Goal: Task Accomplishment & Management: Manage account settings

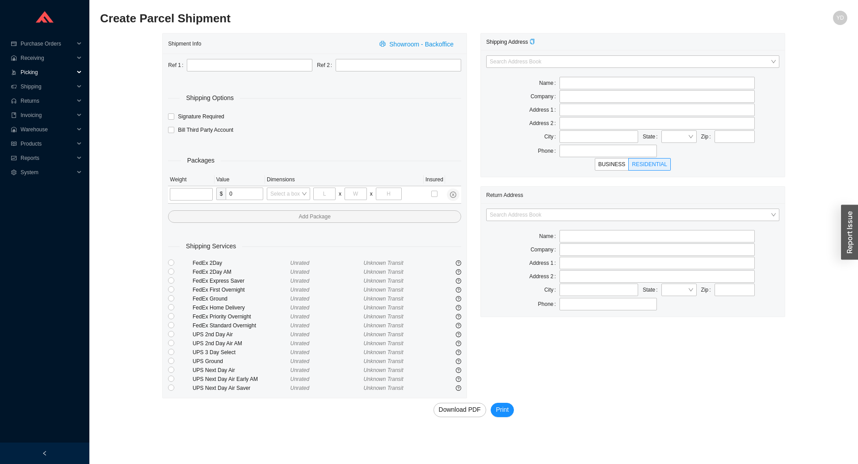
click at [45, 71] on span "Picking" at bounding box center [48, 72] width 54 height 14
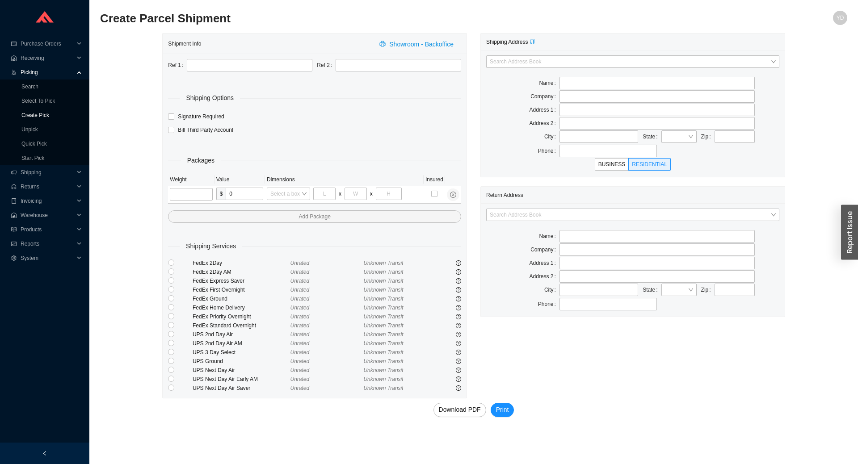
click at [40, 116] on link "Create Pick" at bounding box center [35, 115] width 28 height 6
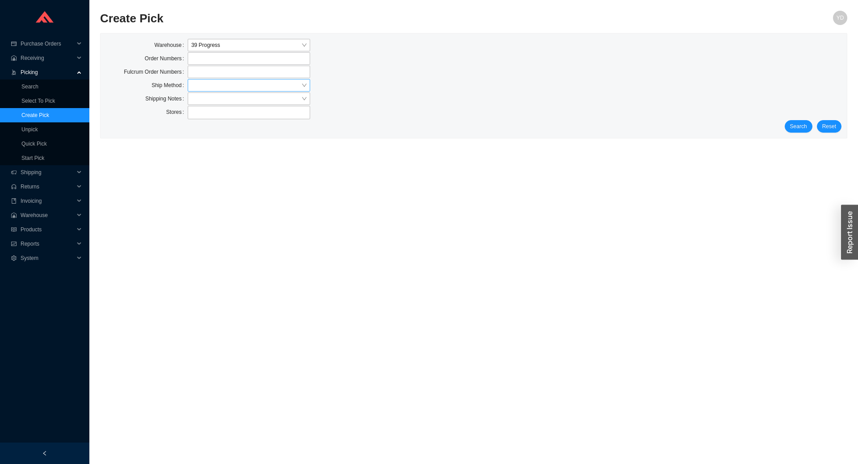
click at [218, 87] on input "search" at bounding box center [246, 86] width 110 height 12
click at [225, 135] on div "Our Truck" at bounding box center [248, 139] width 115 height 8
click at [799, 126] on span "Search" at bounding box center [798, 126] width 17 height 9
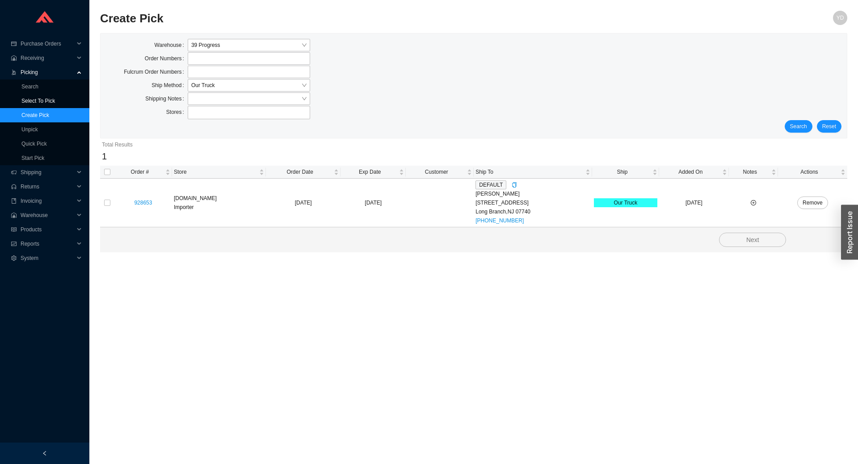
click at [47, 100] on link "Select To Pick" at bounding box center [38, 101] width 34 height 6
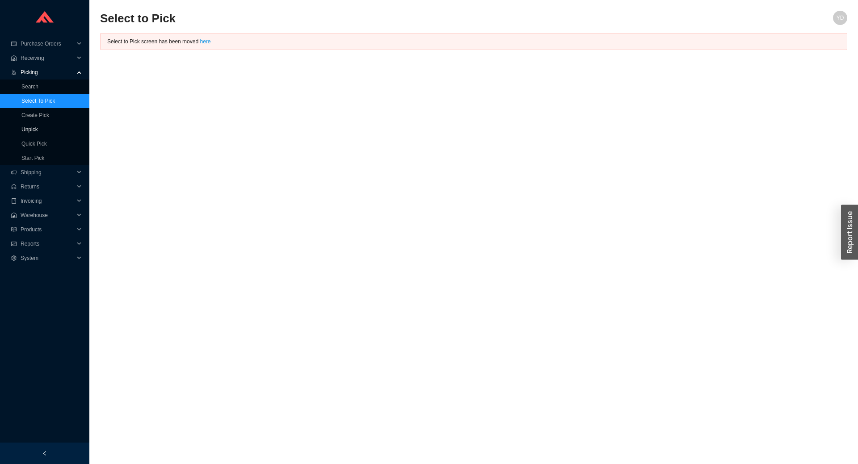
click at [38, 130] on link "Unpick" at bounding box center [29, 129] width 17 height 6
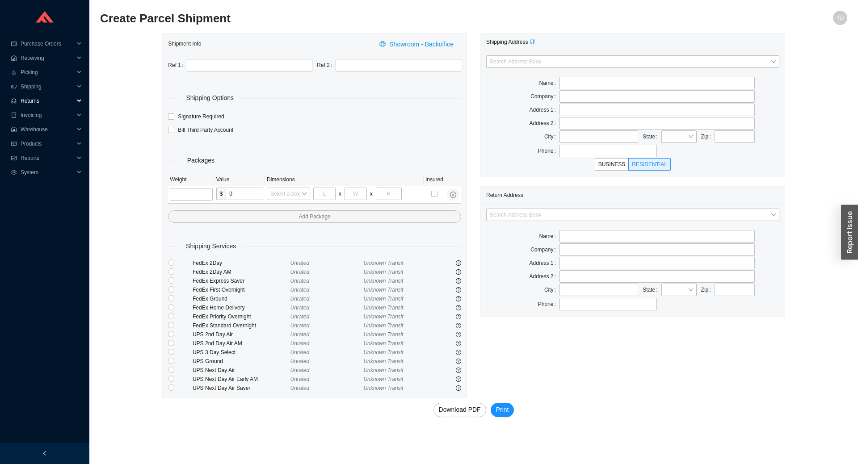
click at [32, 101] on span "Returns" at bounding box center [48, 101] width 54 height 14
click at [46, 129] on link "Create RMA" at bounding box center [35, 129] width 29 height 6
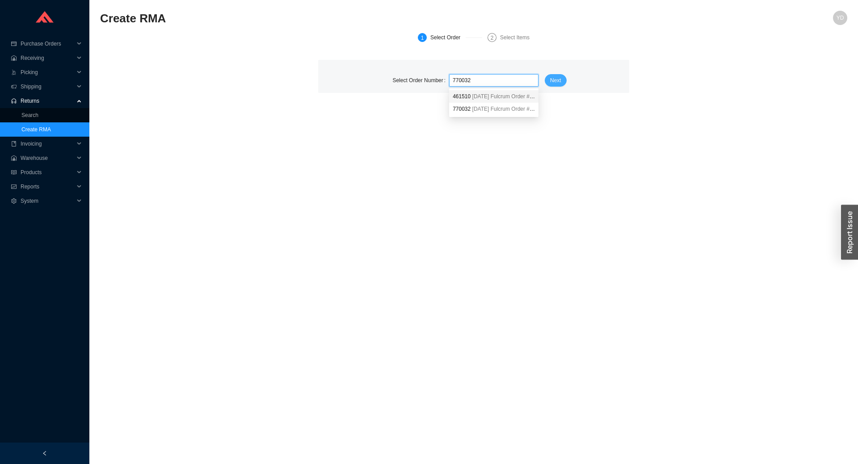
type input "770032"
click at [557, 83] on span "Next" at bounding box center [555, 80] width 11 height 9
click at [484, 80] on span at bounding box center [493, 81] width 82 height 12
paste input "770032"
type input "770032"
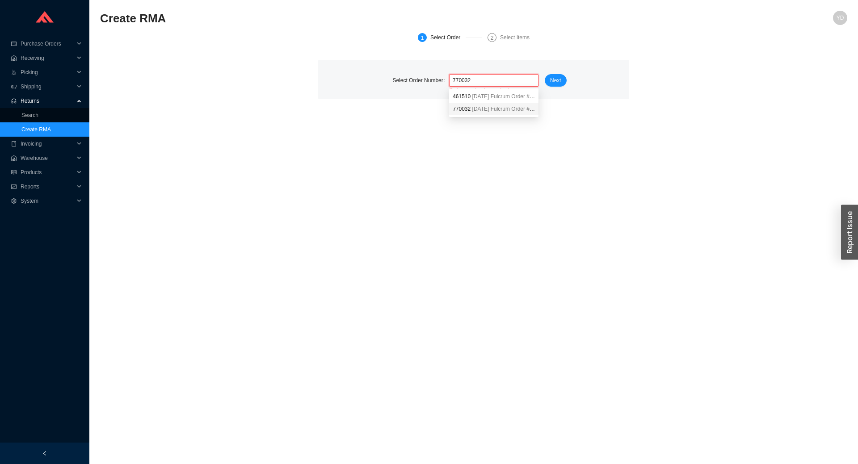
click at [478, 112] on span "9/19/2023" at bounding box center [480, 109] width 17 height 6
click at [555, 77] on span "Next" at bounding box center [555, 80] width 11 height 9
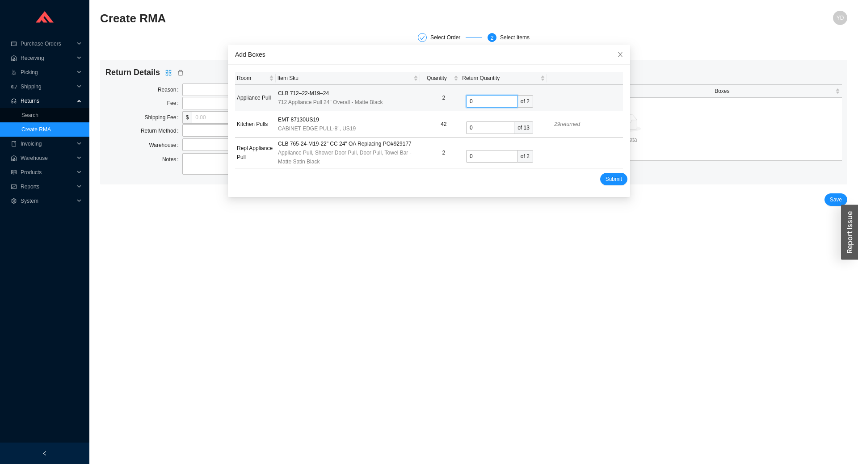
click at [474, 104] on input "0" at bounding box center [491, 101] width 51 height 13
type input "2"
click at [605, 180] on span "Submit" at bounding box center [613, 179] width 17 height 9
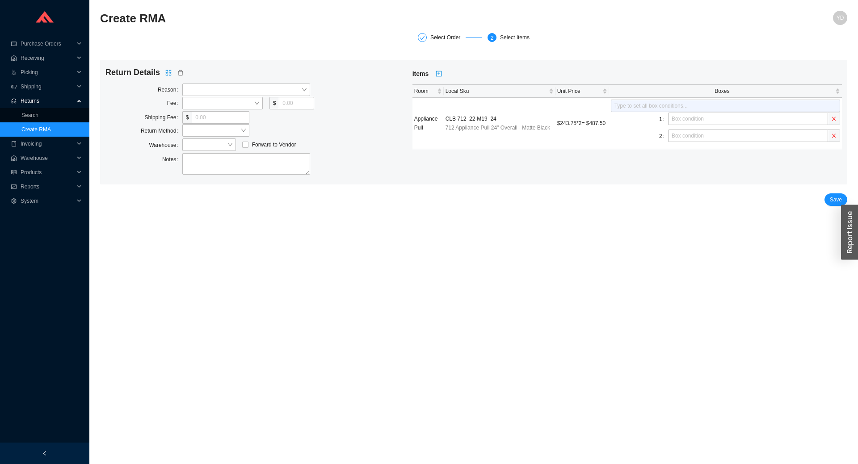
click at [204, 81] on div "Return Details Reason Fee $ Shipping Fee $ Return Method Warehouse Forward to V…" at bounding box center [258, 122] width 307 height 110
click at [208, 85] on span at bounding box center [246, 90] width 121 height 12
click at [207, 114] on div "Defective" at bounding box center [246, 118] width 121 height 8
click at [193, 103] on span at bounding box center [222, 103] width 73 height 12
drag, startPoint x: 213, startPoint y: 119, endPoint x: 251, endPoint y: 115, distance: 38.2
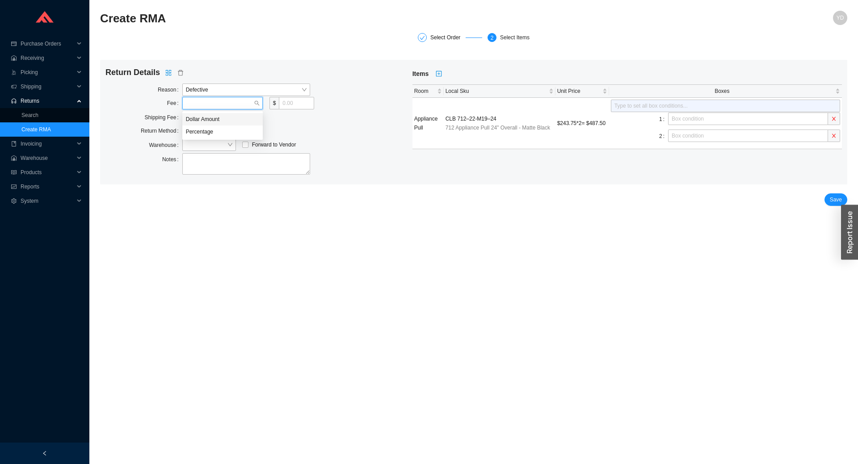
click at [217, 118] on div "Dollar Amount" at bounding box center [222, 119] width 73 height 8
click at [286, 102] on input "tel" at bounding box center [296, 103] width 35 height 13
type input "0"
click at [199, 123] on input "tel" at bounding box center [220, 117] width 57 height 13
click at [199, 134] on span at bounding box center [216, 131] width 60 height 12
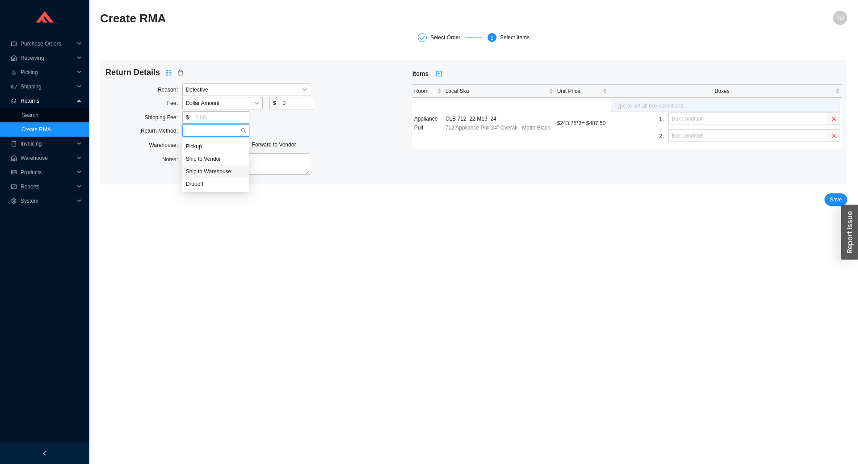
click at [218, 174] on div "Ship to Warehouse" at bounding box center [216, 172] width 60 height 8
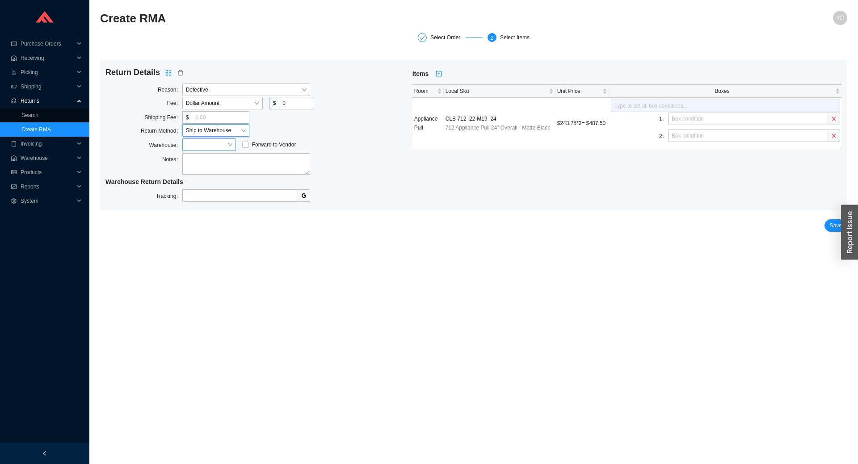
click at [214, 148] on span at bounding box center [209, 145] width 46 height 12
drag, startPoint x: 214, startPoint y: 161, endPoint x: 226, endPoint y: 160, distance: 11.6
click at [214, 161] on div "Showroom" at bounding box center [209, 161] width 46 height 8
click at [833, 221] on span "Save" at bounding box center [835, 225] width 12 height 9
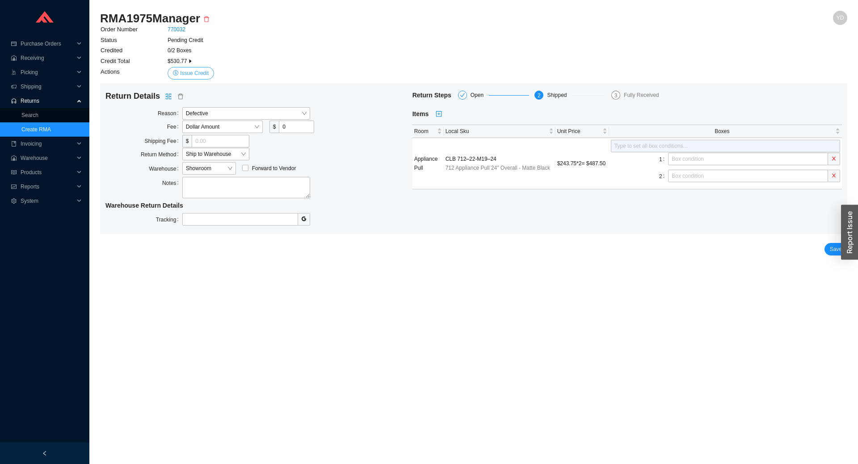
click at [178, 71] on button "Issue Credit" at bounding box center [191, 73] width 46 height 13
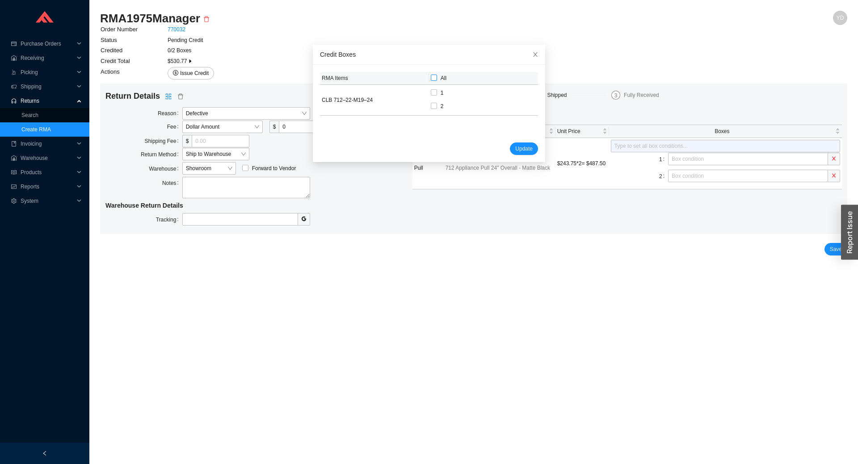
click at [431, 80] on input "All" at bounding box center [434, 78] width 6 height 6
checkbox input "true"
click at [515, 149] on span "Update" at bounding box center [523, 148] width 17 height 9
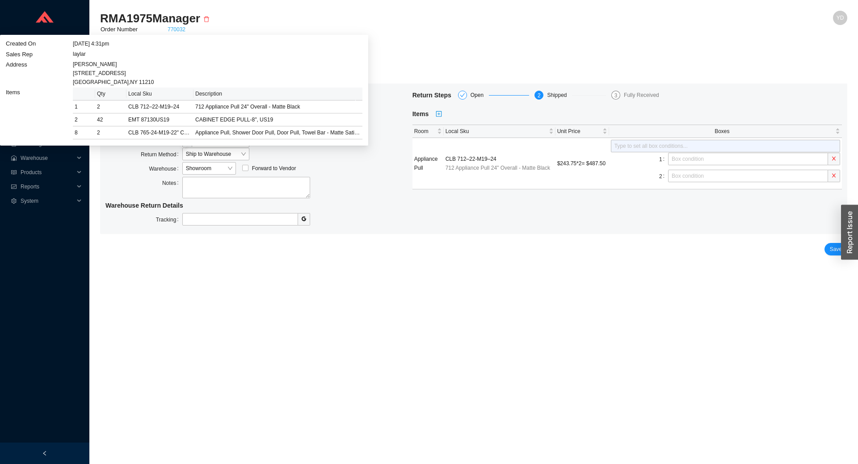
click at [180, 28] on link "770032" at bounding box center [177, 29] width 18 height 6
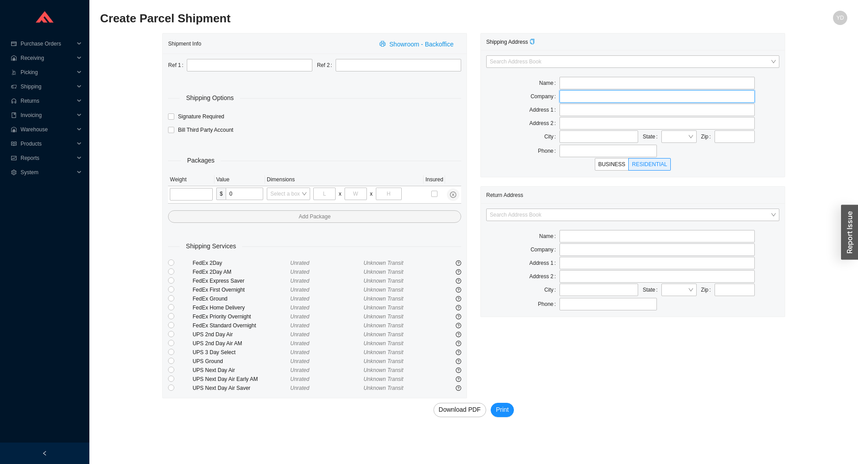
click at [591, 96] on input "text" at bounding box center [656, 96] width 195 height 13
paste input "LULU KIDS CLOTHING"
type input "LULU KIDS CLOTHING"
click at [569, 113] on input "text" at bounding box center [656, 110] width 195 height 13
paste input "101 WALWORTH ST."
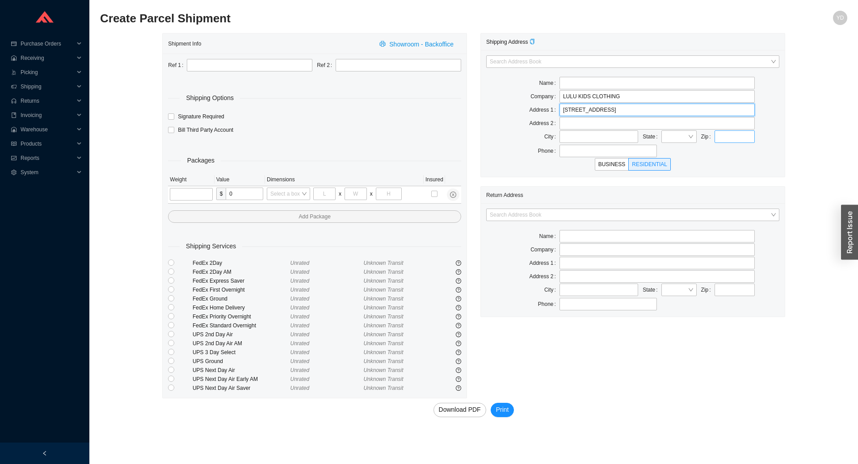
type input "101 WALWORTH ST."
click at [732, 140] on input "text" at bounding box center [734, 136] width 40 height 13
type input "11205"
drag, startPoint x: 736, startPoint y: 178, endPoint x: 711, endPoint y: 194, distance: 29.1
click at [736, 176] on div "Shipping Address Search Address Book Name Company LULU KIDS CLOTHING Address 1 …" at bounding box center [632, 215] width 318 height 365
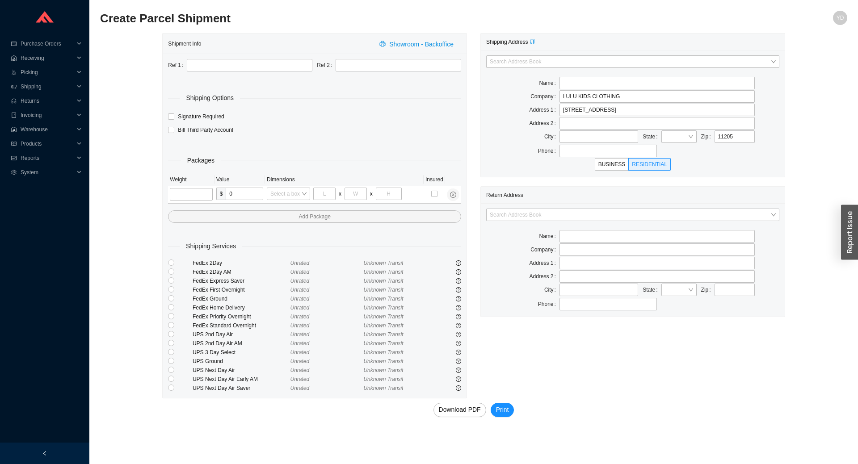
type input "[GEOGRAPHIC_DATA]"
click at [639, 213] on input "search" at bounding box center [630, 215] width 281 height 12
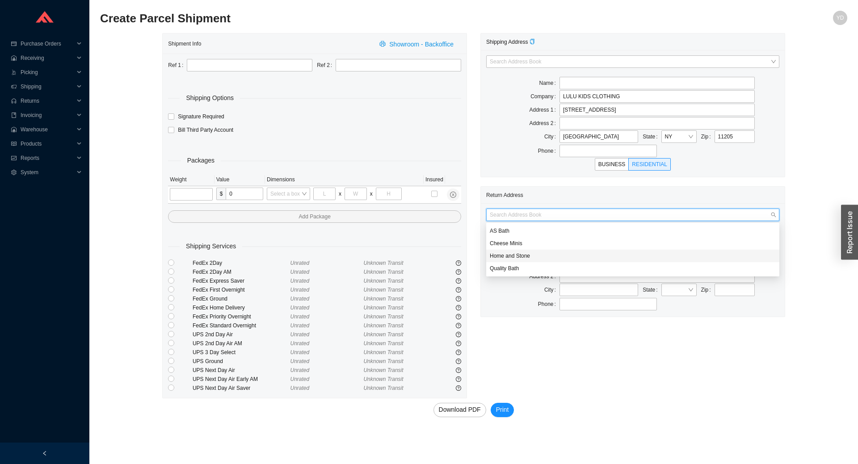
click at [567, 256] on div "Home and Stone" at bounding box center [633, 256] width 286 height 8
type input "Home and Stone"
type input "1663 Coney Island Ave."
type input "Brooklyn"
type input "11230"
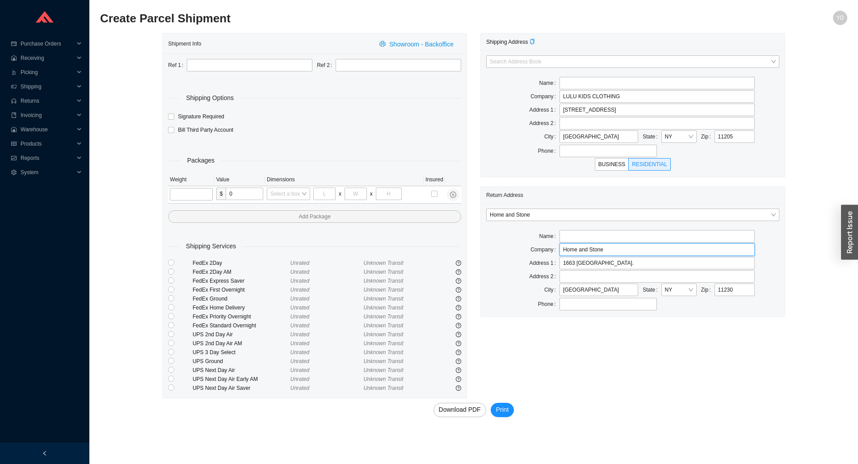
click at [580, 254] on input "Home and Stone" at bounding box center [656, 249] width 195 height 13
paste input "Zehava Ehrenreich"
type input "Zehava Ehrenreich"
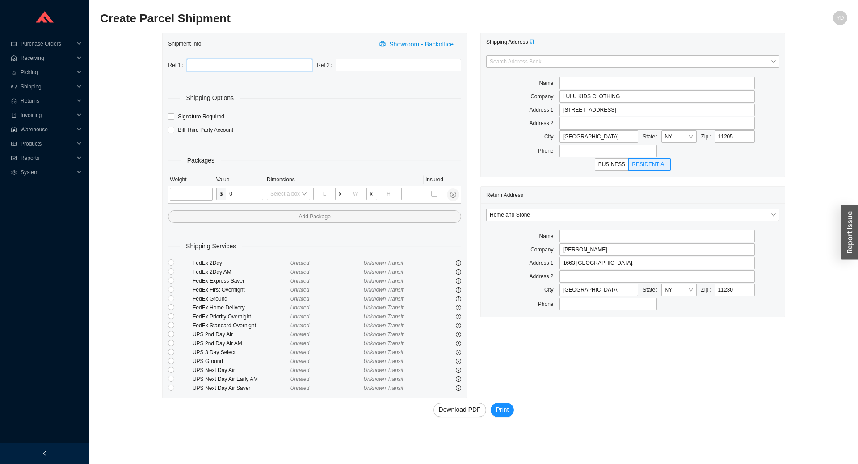
click at [214, 63] on input "text" at bounding box center [250, 65] width 126 height 13
type input "L"
type input "LULU"
click at [194, 189] on input "tel" at bounding box center [191, 194] width 42 height 13
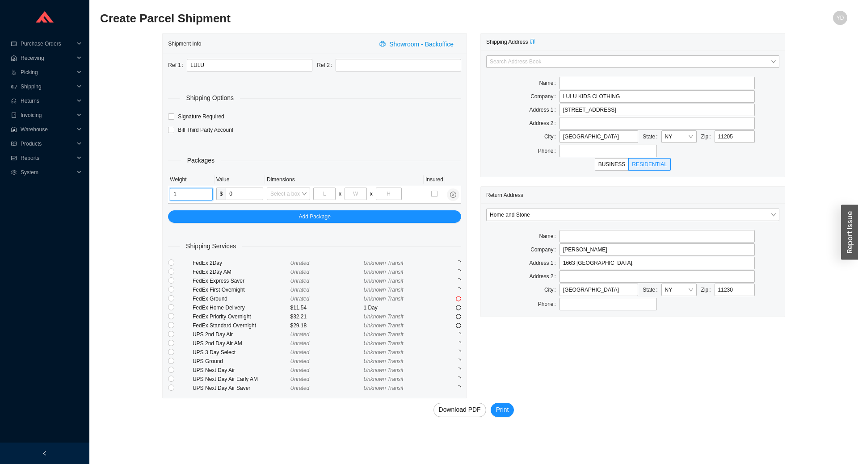
type input "1"
click at [126, 307] on div "Shipment Info Showroom - Backoffice Ref 1 LULU Ref 2 Shipping Options Signature…" at bounding box center [473, 232] width 747 height 398
click at [171, 300] on input "radio" at bounding box center [171, 298] width 6 height 6
radio input "true"
click at [503, 409] on span "Print" at bounding box center [502, 410] width 13 height 10
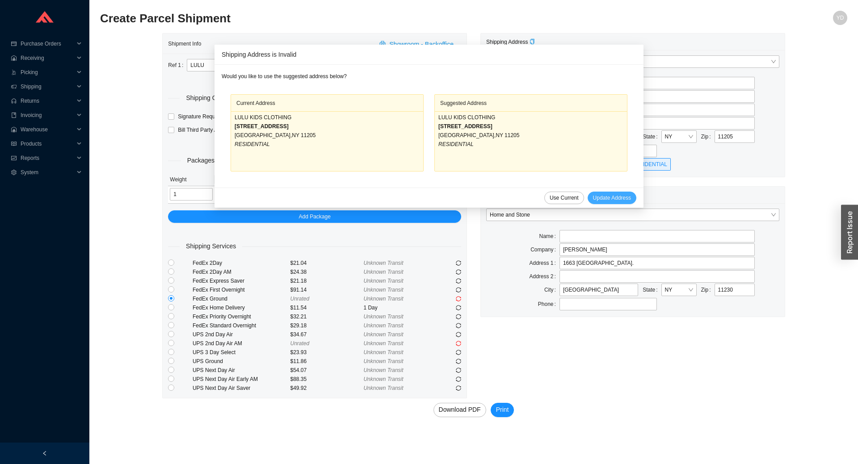
click at [614, 198] on span "Update Address" at bounding box center [612, 197] width 38 height 9
type input "101 WALWORTH ST"
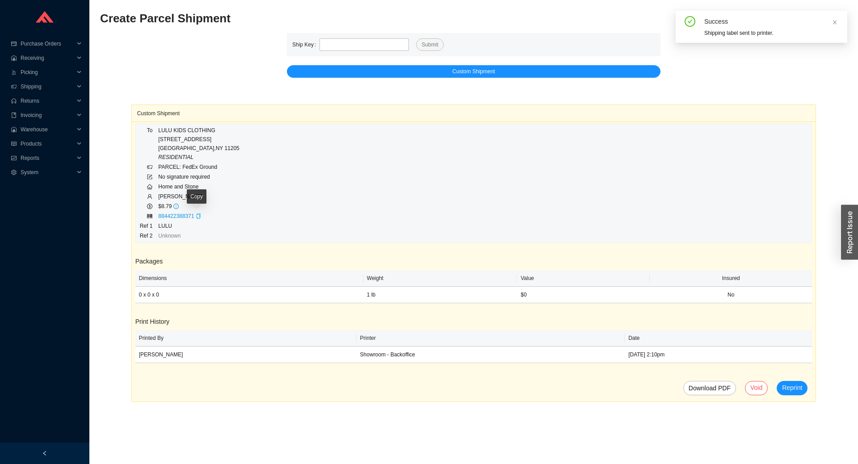
click at [196, 216] on icon "copy" at bounding box center [198, 216] width 5 height 5
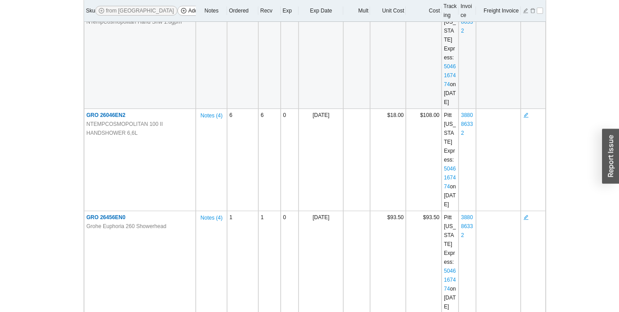
scroll to position [715, 0]
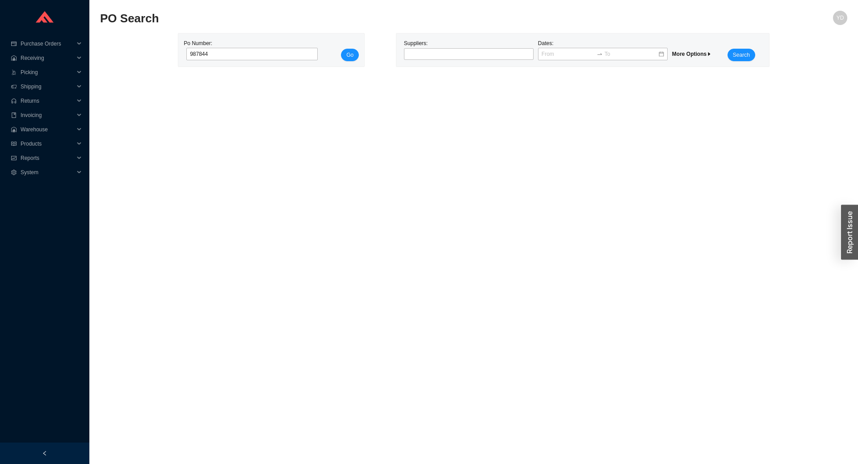
type input "987844"
click at [341, 49] on button "Go" at bounding box center [350, 55] width 18 height 13
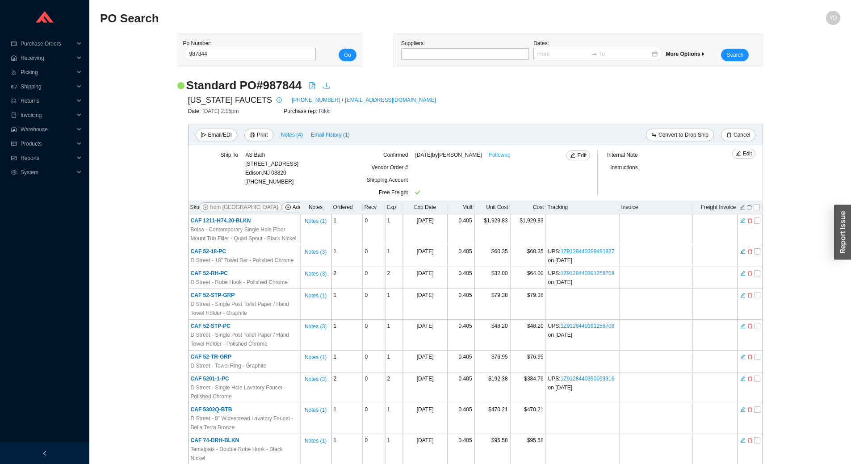
click at [535, 108] on div at bounding box center [535, 111] width 120 height 9
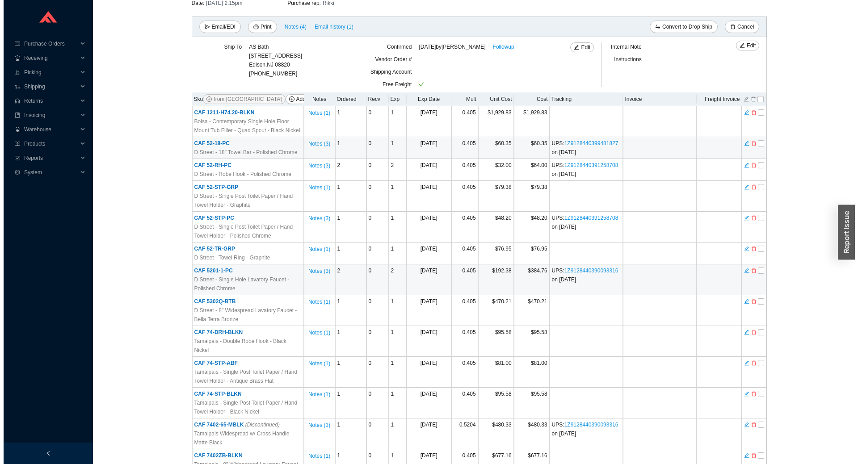
scroll to position [134, 0]
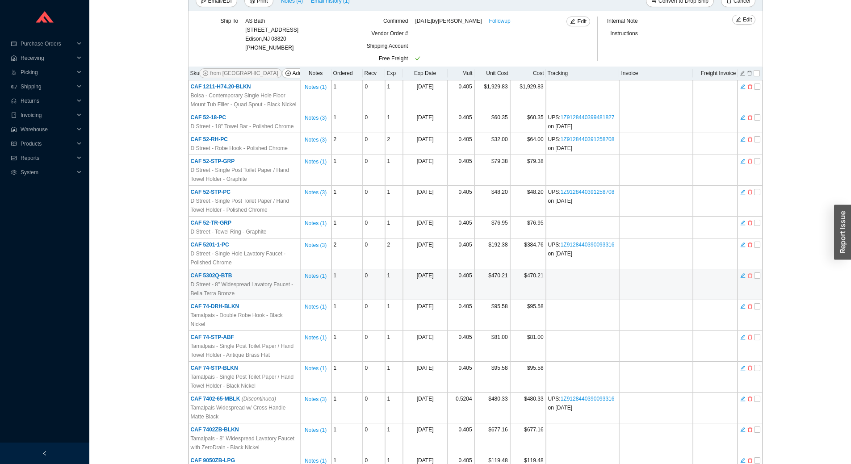
click at [750, 277] on icon "delete" at bounding box center [749, 275] width 5 height 6
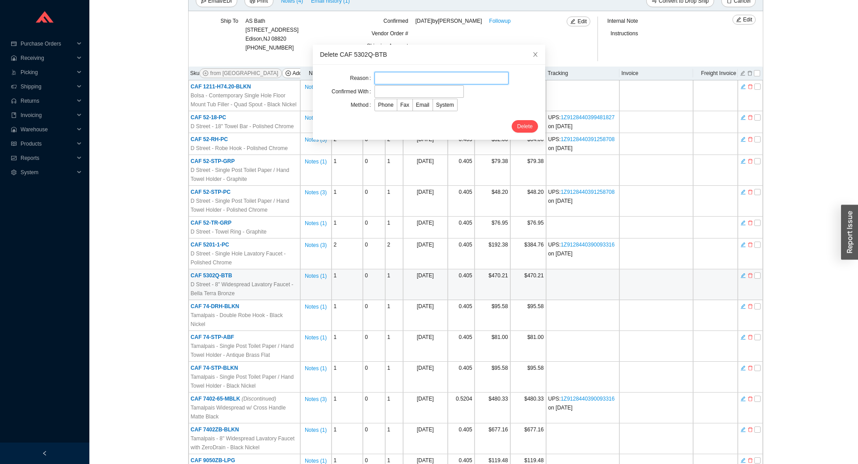
click at [413, 75] on input "text" at bounding box center [441, 78] width 134 height 13
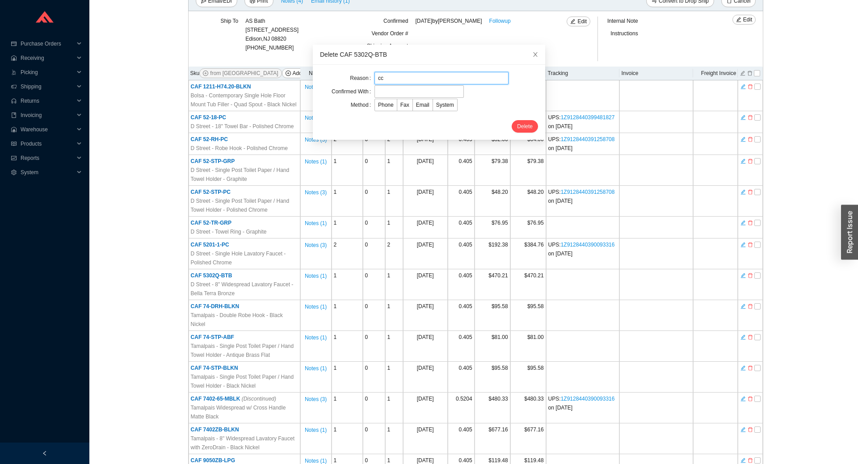
type input "cc as per rachelli"
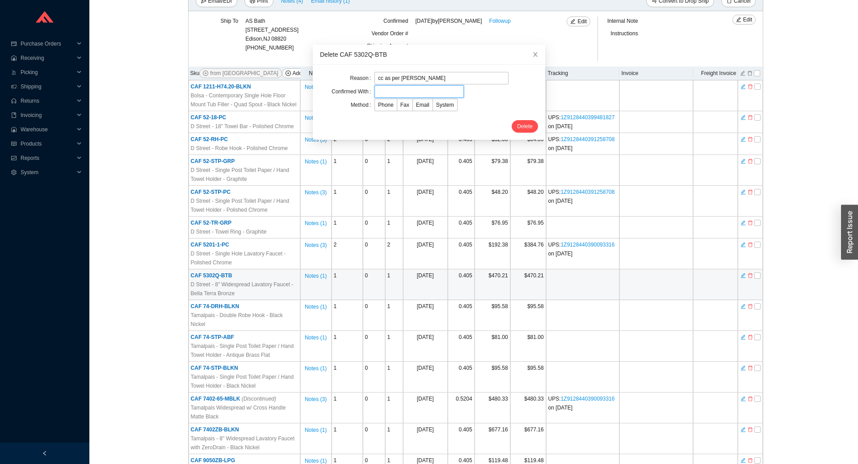
click at [410, 96] on input "text" at bounding box center [418, 91] width 89 height 13
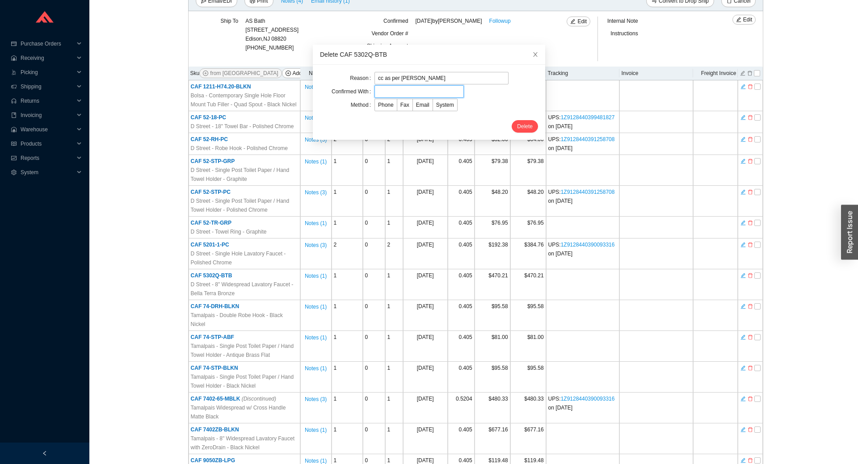
type input "rachelli"
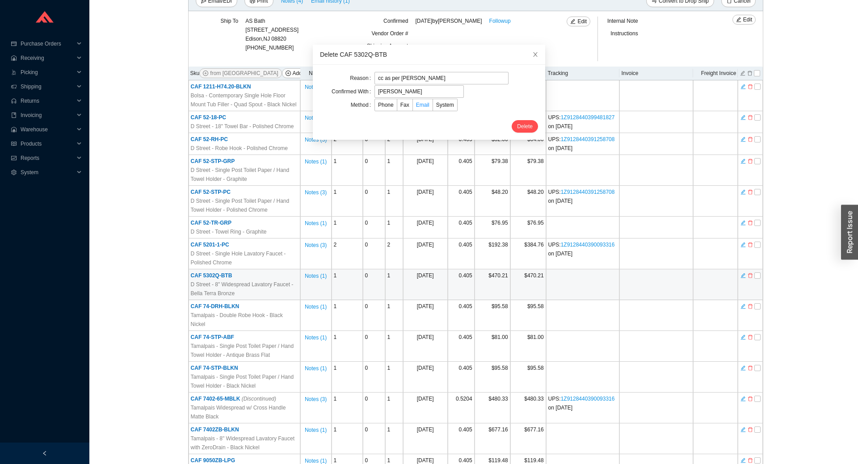
click at [419, 105] on span "Email" at bounding box center [422, 105] width 13 height 6
click at [413, 107] on input "Email" at bounding box center [413, 107] width 0 height 0
click at [517, 126] on span "Delete" at bounding box center [525, 126] width 16 height 9
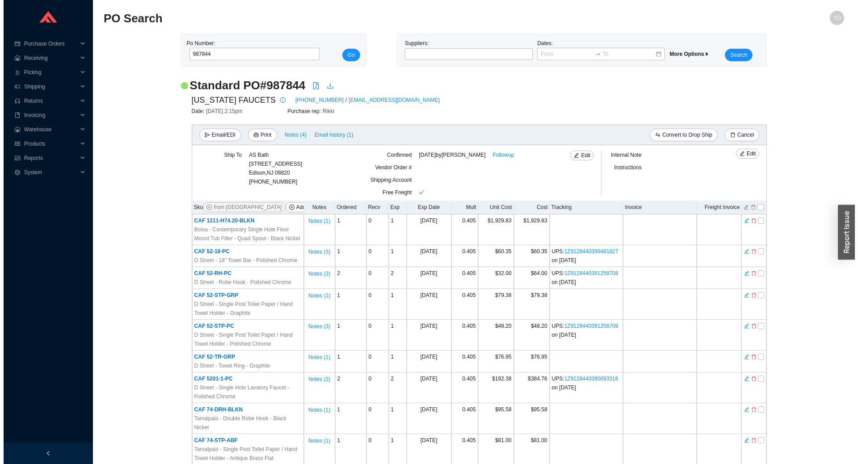
scroll to position [942, 0]
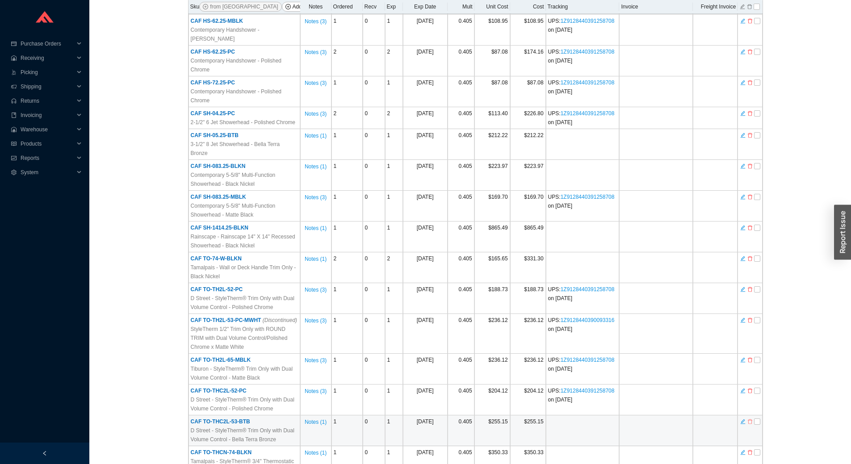
click at [749, 419] on icon "delete" at bounding box center [749, 422] width 5 height 6
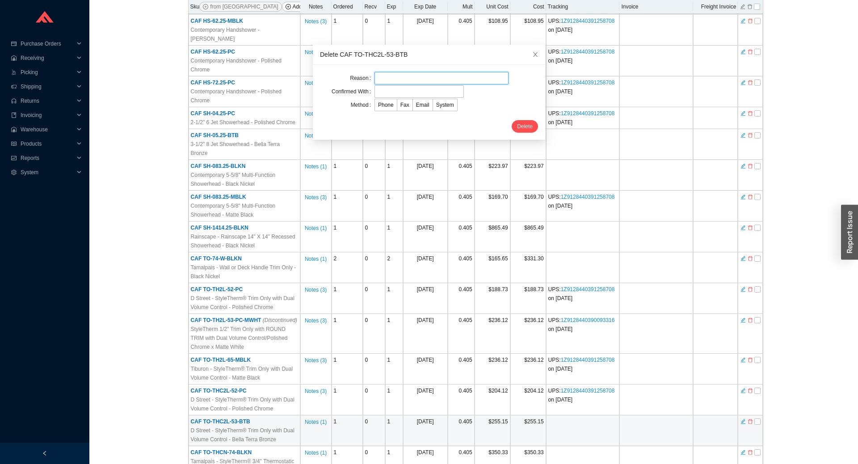
click at [394, 75] on input "text" at bounding box center [441, 78] width 134 height 13
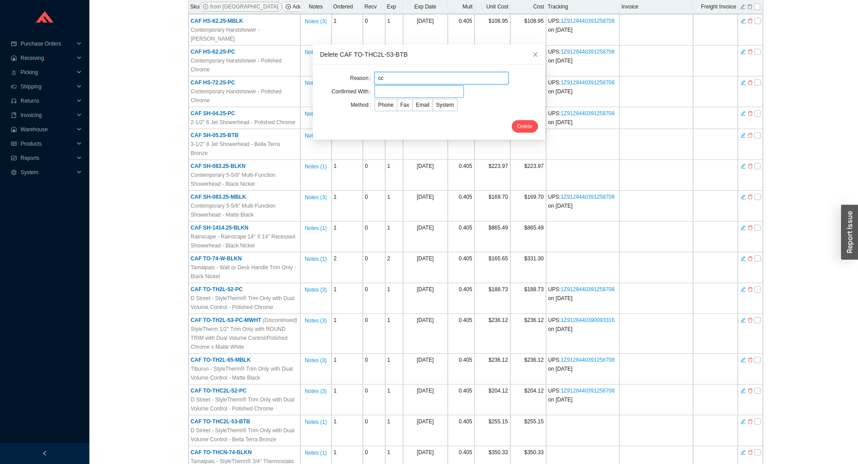
type input "cc as per rachelli"
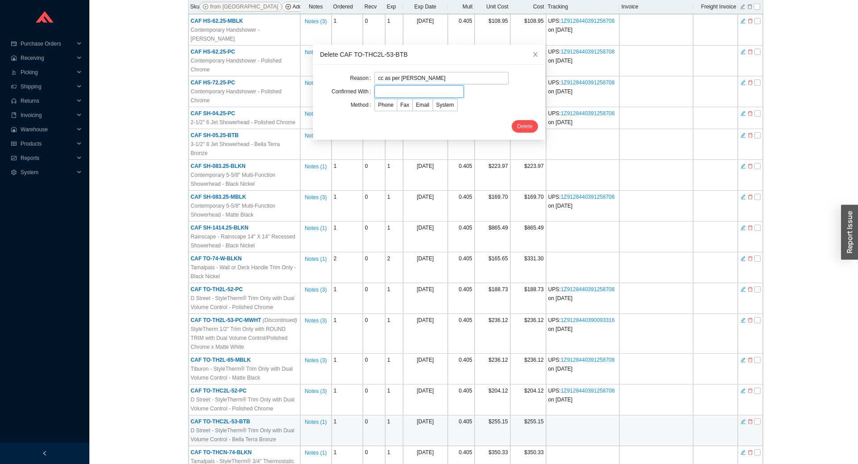
click at [391, 92] on input "text" at bounding box center [418, 91] width 89 height 13
type input "rachelli"
drag, startPoint x: 415, startPoint y: 104, endPoint x: 441, endPoint y: 109, distance: 26.4
click at [416, 104] on span "Email" at bounding box center [422, 105] width 13 height 6
click at [413, 107] on input "Email" at bounding box center [413, 107] width 0 height 0
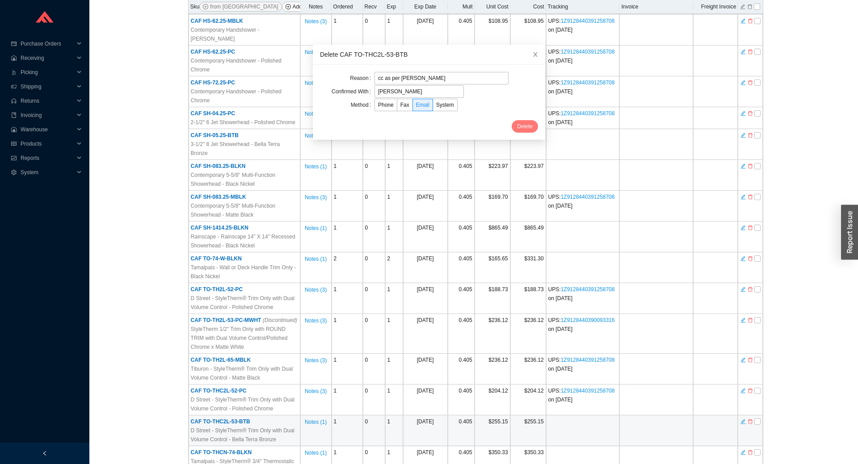
click at [517, 124] on span "Delete" at bounding box center [525, 126] width 16 height 9
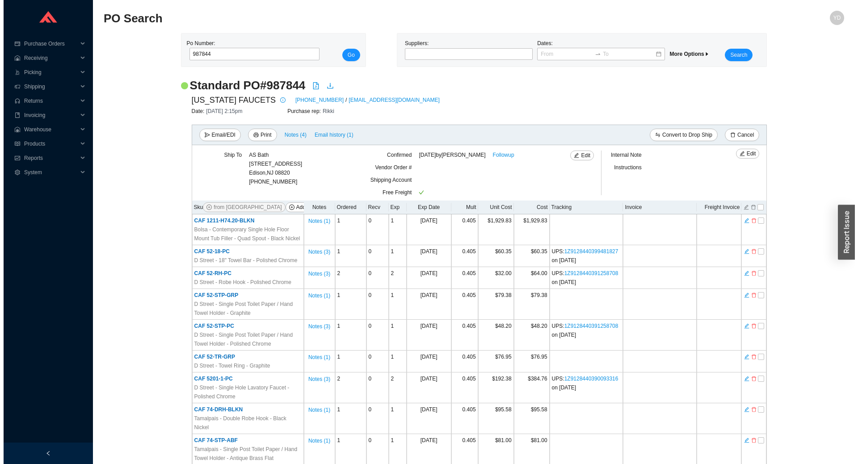
scroll to position [828, 0]
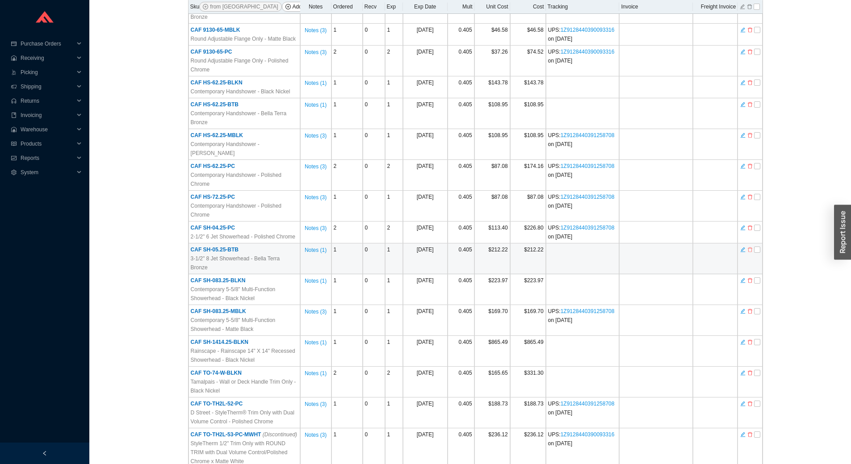
click at [749, 247] on icon "delete" at bounding box center [750, 249] width 4 height 5
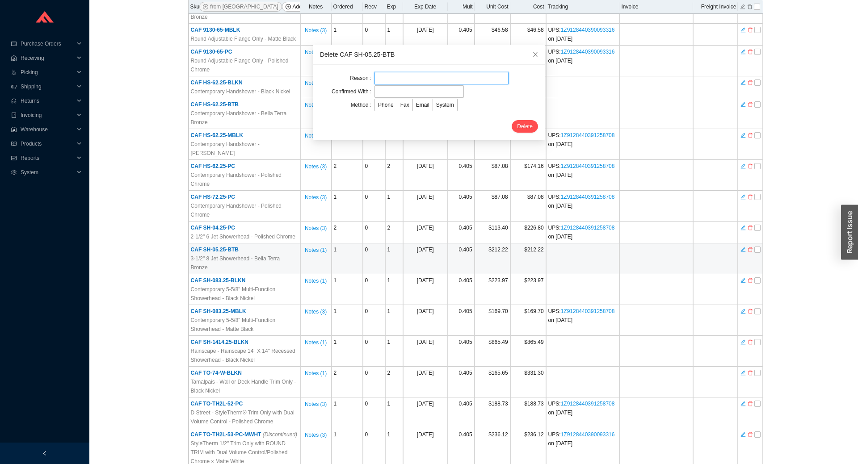
click at [389, 77] on input "text" at bounding box center [441, 78] width 134 height 13
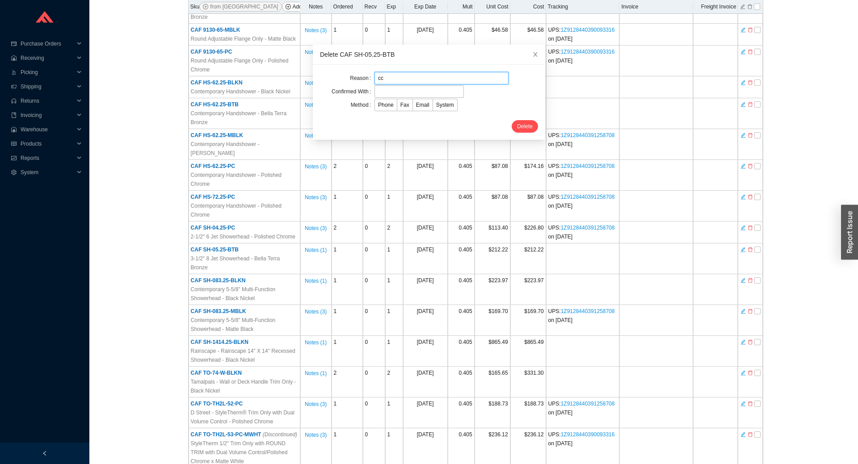
type input "cc as per rachelli"
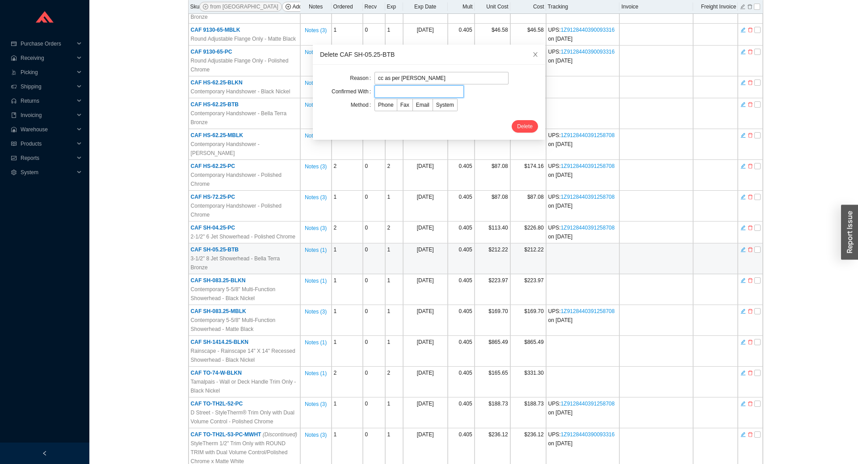
click at [374, 92] on input "text" at bounding box center [418, 91] width 89 height 13
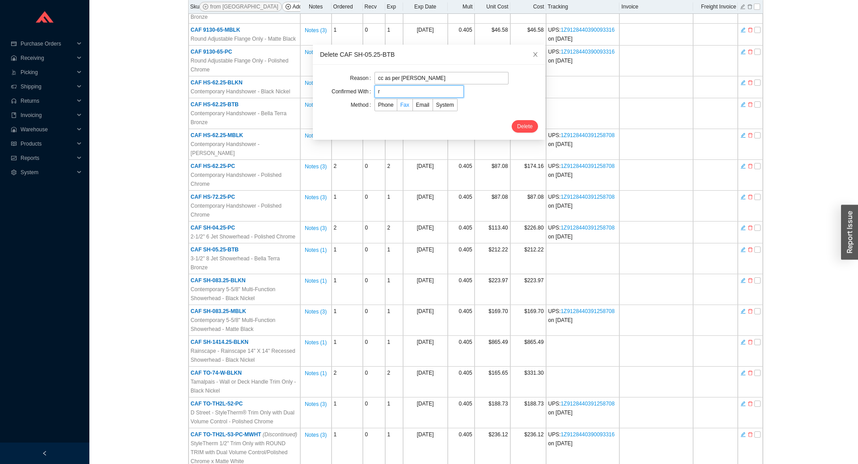
type input "rachelli"
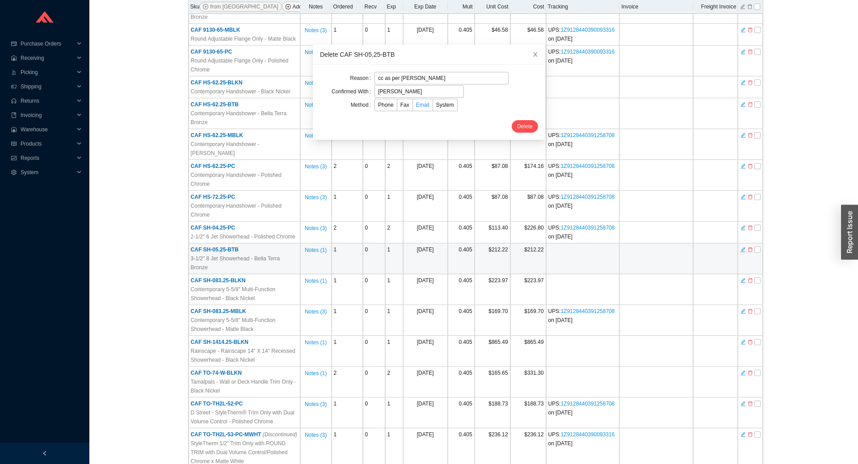
click at [418, 106] on span "Email" at bounding box center [422, 105] width 13 height 6
click at [413, 107] on input "Email" at bounding box center [413, 107] width 0 height 0
click at [519, 123] on span "Delete" at bounding box center [525, 126] width 16 height 9
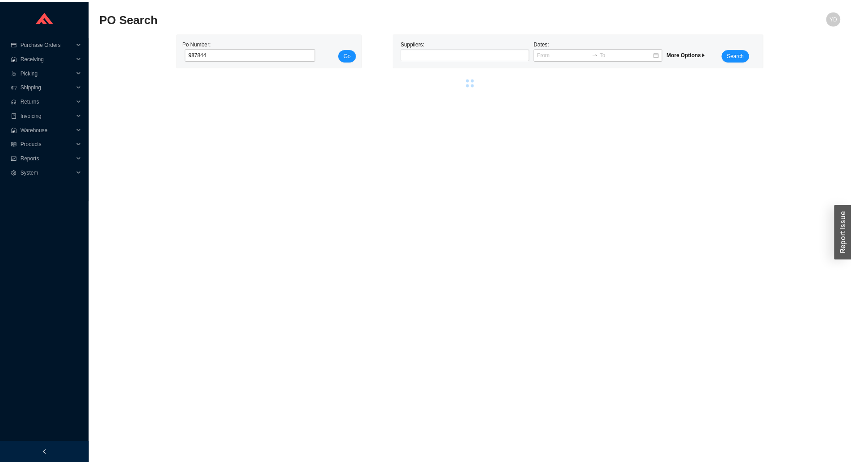
scroll to position [0, 0]
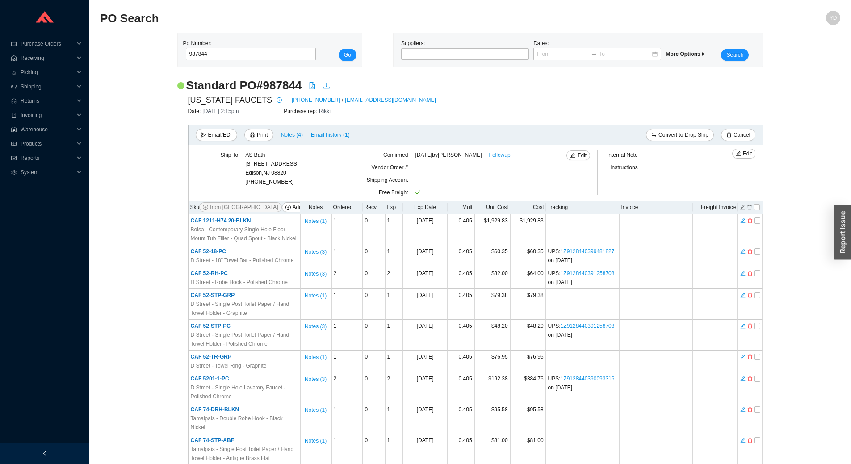
click at [588, 103] on div "CALIFORNIA FAUCETS 800-822-8855 / customerservice@calfaucets.com" at bounding box center [475, 99] width 575 height 13
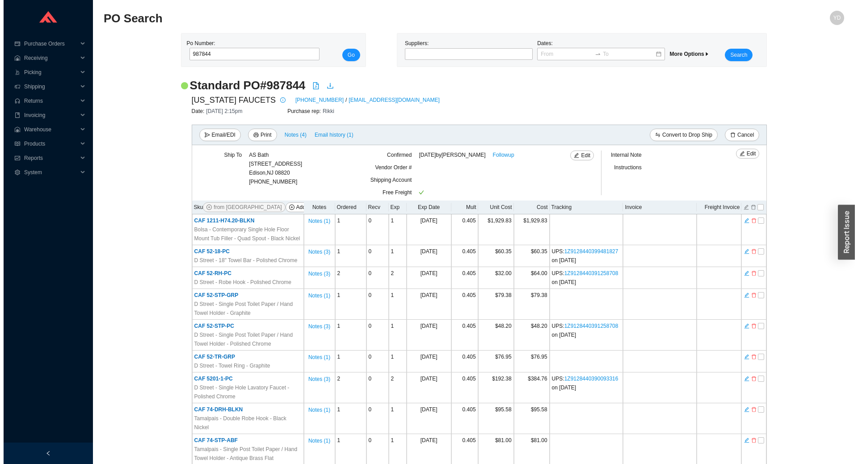
scroll to position [363, 0]
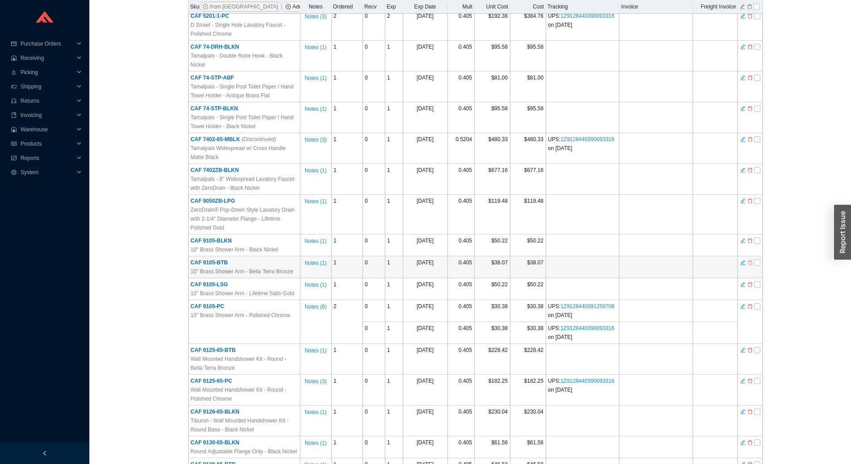
click at [750, 260] on icon "delete" at bounding box center [749, 263] width 5 height 6
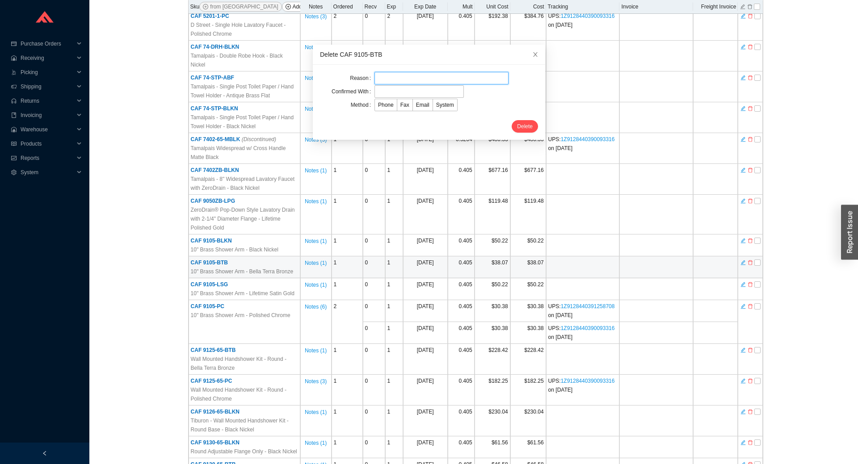
click at [407, 76] on input "text" at bounding box center [441, 78] width 134 height 13
type input "cc as per rachelli"
click at [381, 94] on input "text" at bounding box center [418, 91] width 89 height 13
type input "rachelli"
click at [416, 106] on span "Email" at bounding box center [422, 105] width 13 height 6
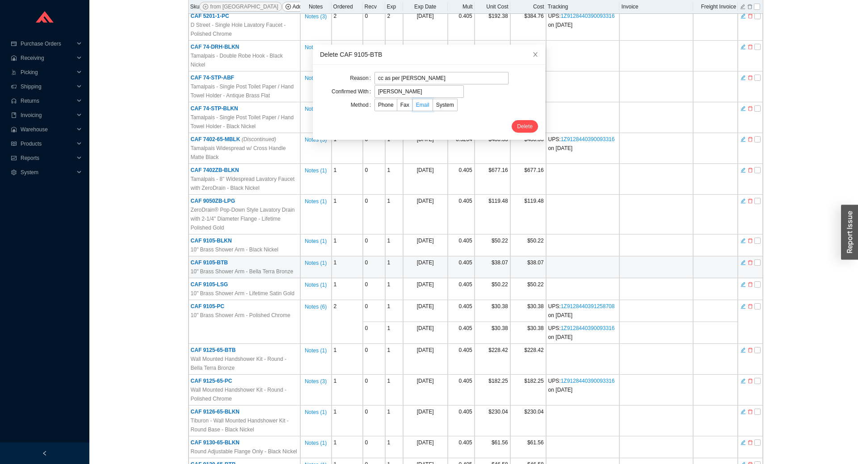
click at [413, 107] on input "Email" at bounding box center [413, 107] width 0 height 0
click at [517, 125] on span "Delete" at bounding box center [525, 126] width 16 height 9
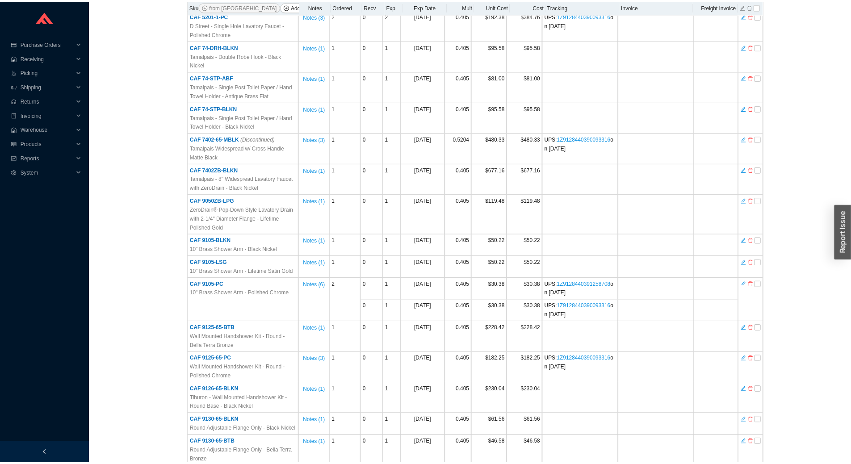
scroll to position [0, 0]
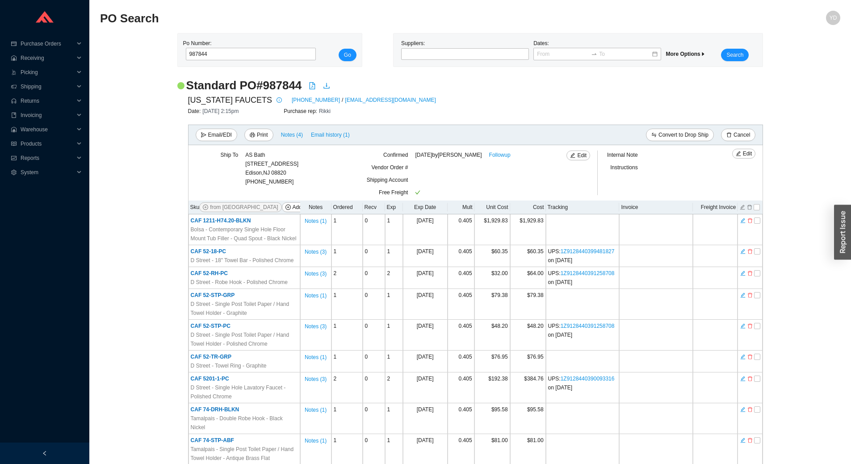
click at [498, 103] on div "CALIFORNIA FAUCETS 800-822-8855 / customerservice@calfaucets.com" at bounding box center [475, 99] width 575 height 13
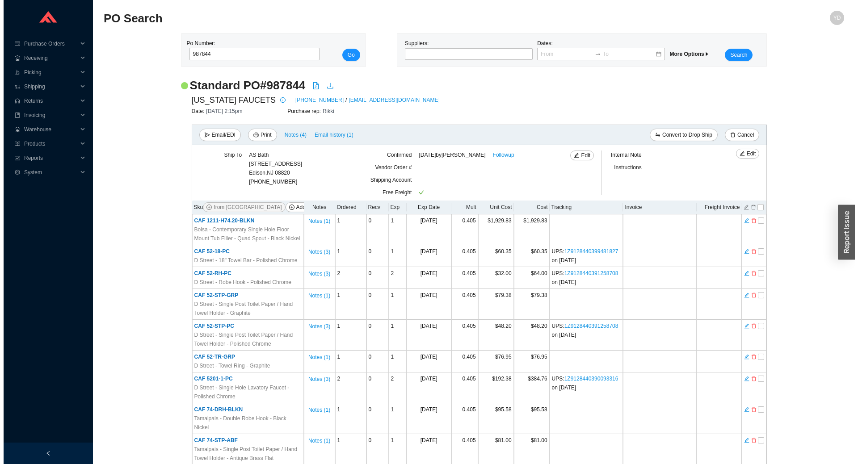
scroll to position [543, 0]
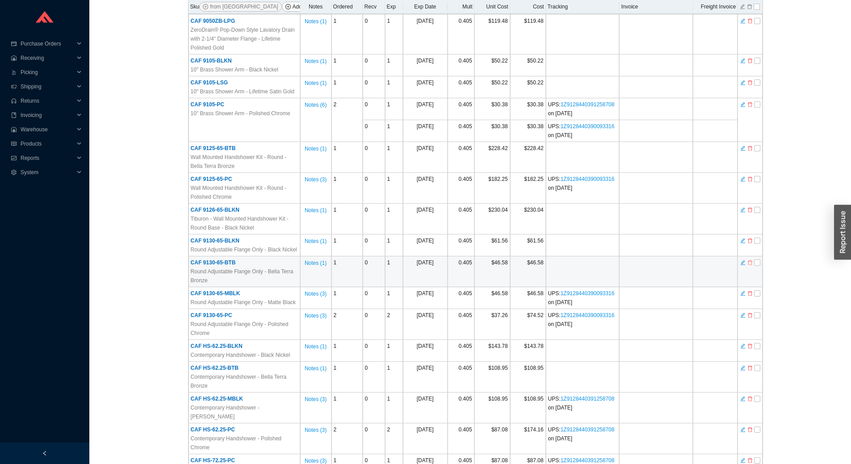
click at [752, 260] on icon "delete" at bounding box center [749, 263] width 5 height 6
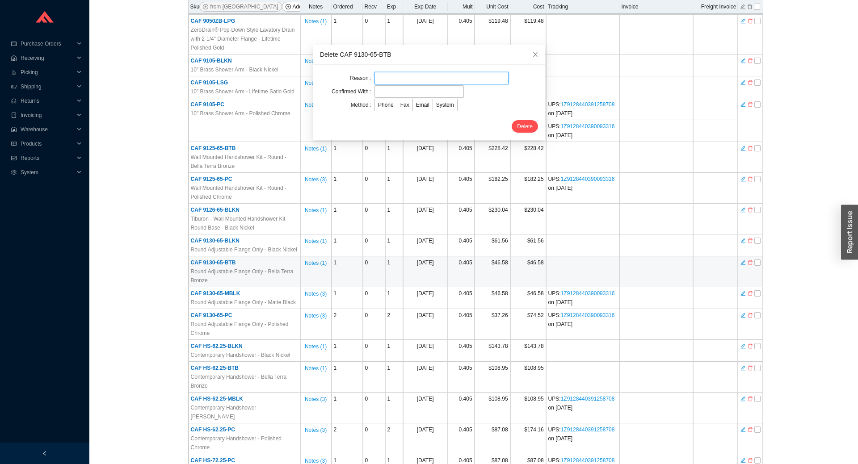
click at [399, 80] on input "text" at bounding box center [441, 78] width 134 height 13
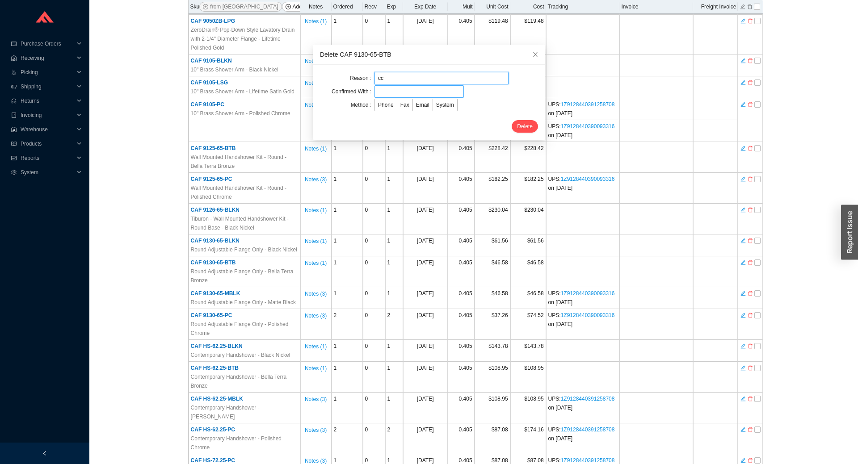
type input "cc as per rachelli"
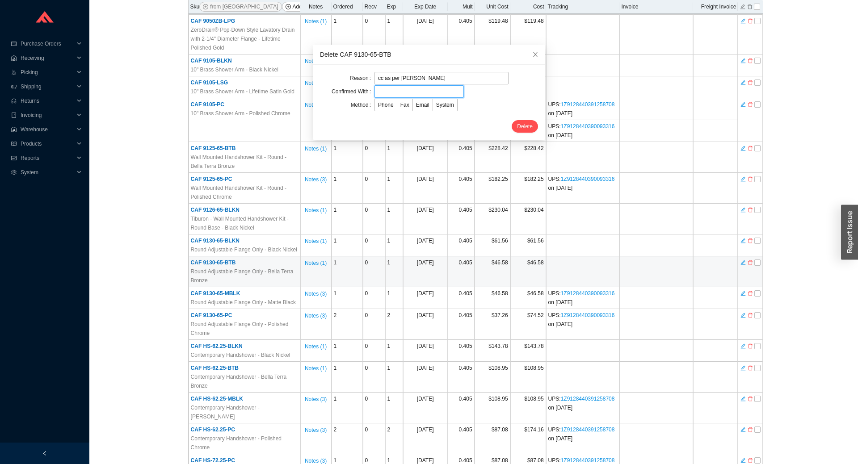
click at [392, 88] on input "text" at bounding box center [418, 91] width 89 height 13
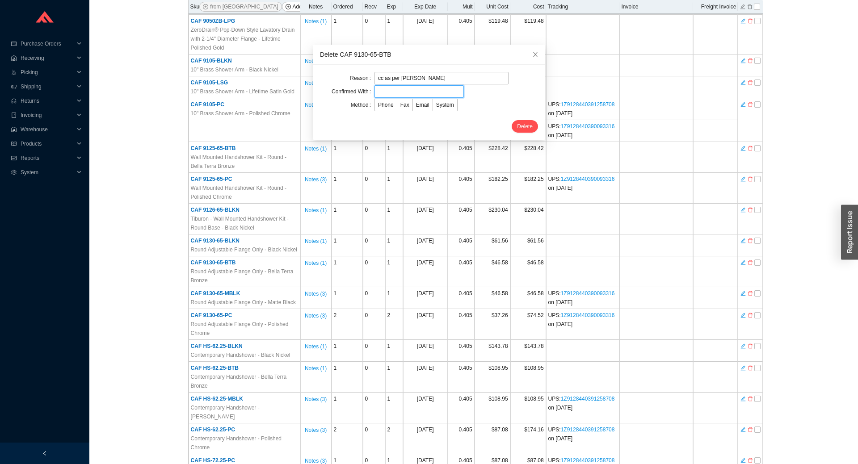
type input "rachelli"
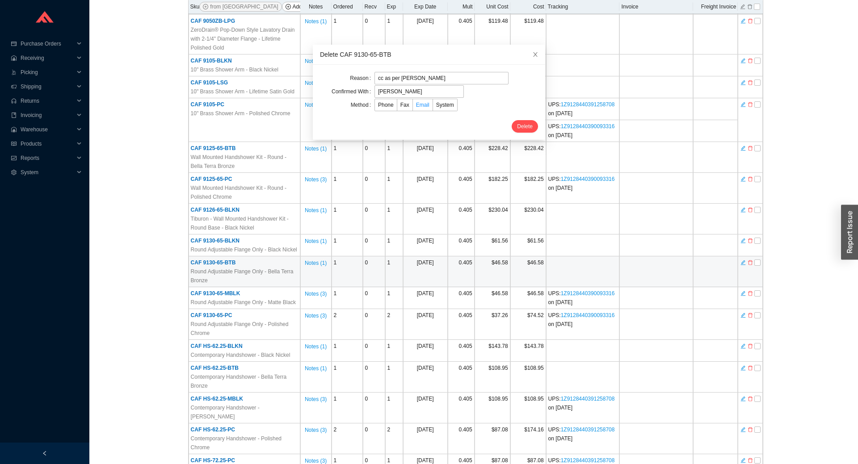
click at [416, 102] on span "Email" at bounding box center [422, 105] width 13 height 6
click at [413, 107] on input "Email" at bounding box center [413, 107] width 0 height 0
click at [511, 127] on button "Delete" at bounding box center [524, 126] width 26 height 13
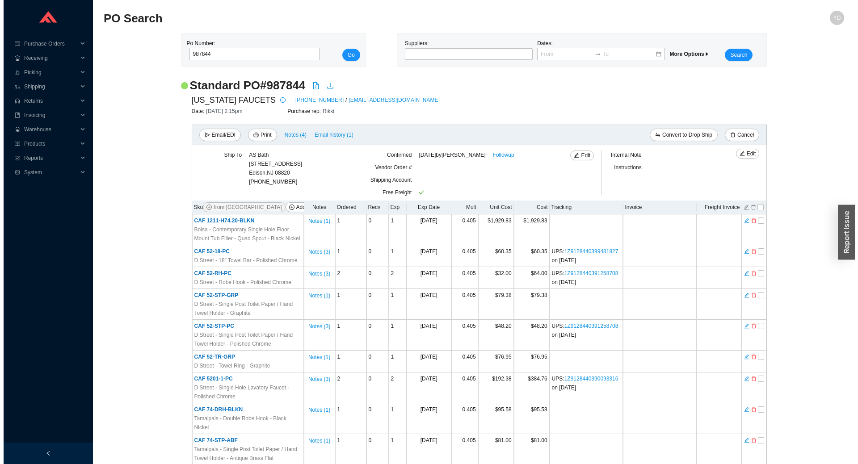
scroll to position [617, 0]
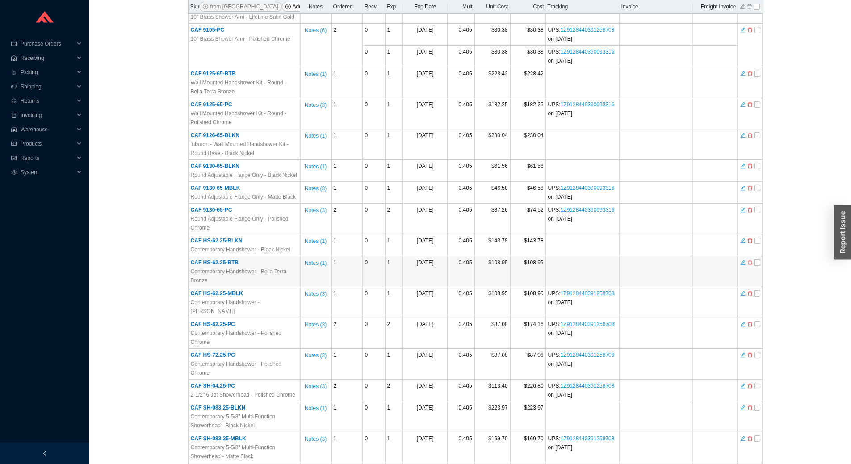
click at [750, 260] on icon "delete" at bounding box center [749, 263] width 5 height 6
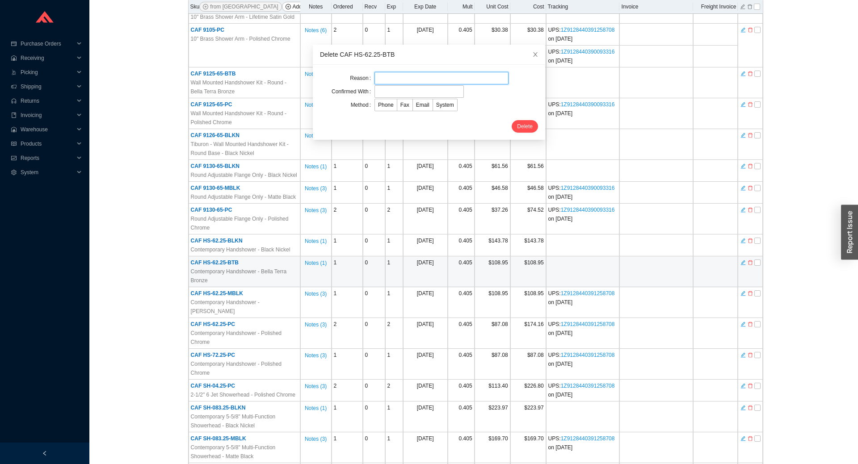
click at [415, 72] on input "text" at bounding box center [441, 78] width 134 height 13
type input "cc as per rachelli"
click at [405, 89] on input "text" at bounding box center [418, 91] width 89 height 13
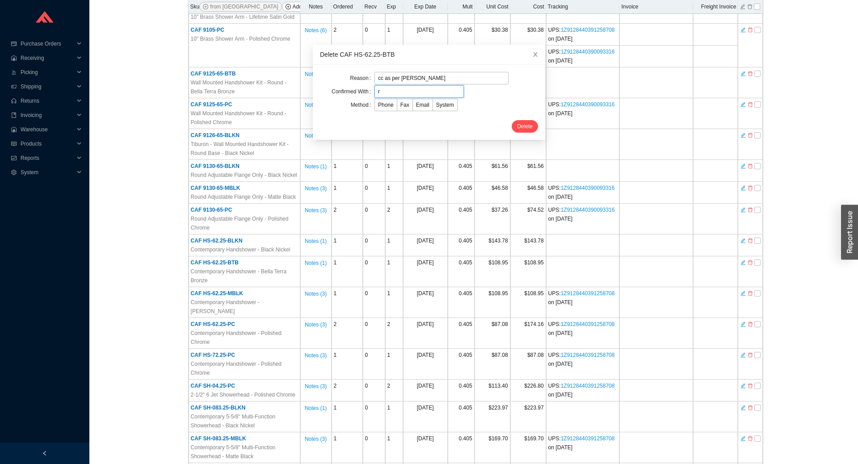
type input "rachelli"
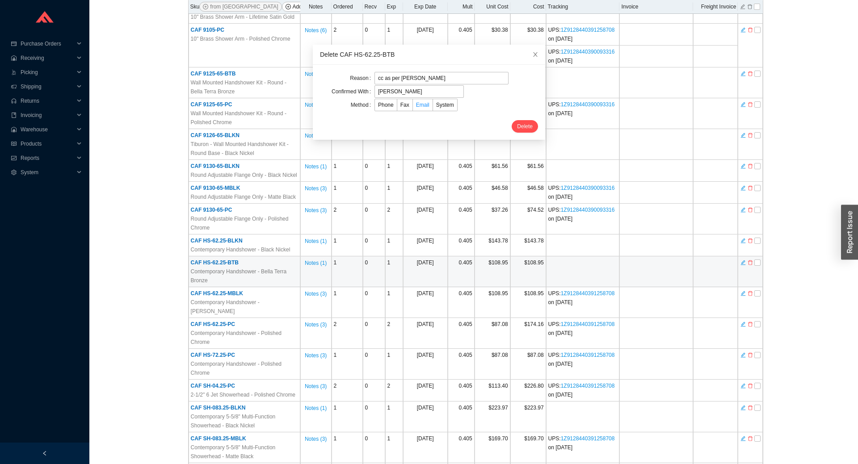
click at [418, 105] on span "Email" at bounding box center [422, 105] width 13 height 6
click at [413, 107] on input "Email" at bounding box center [413, 107] width 0 height 0
click at [517, 125] on span "Delete" at bounding box center [525, 126] width 16 height 9
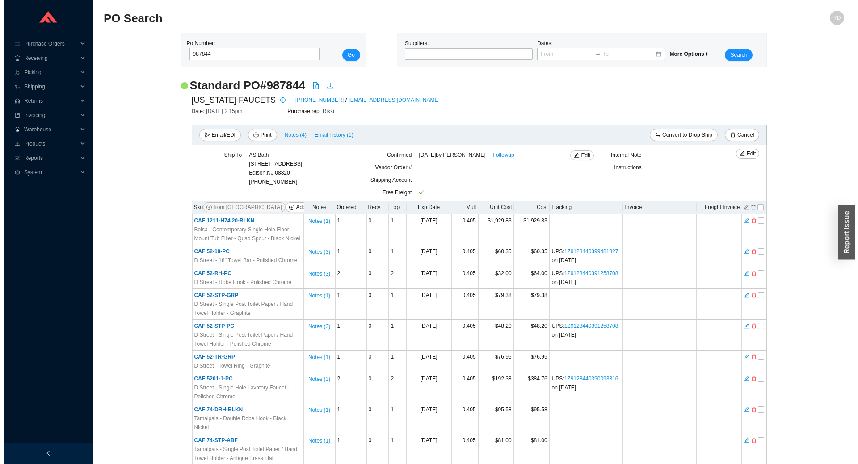
scroll to position [450, 0]
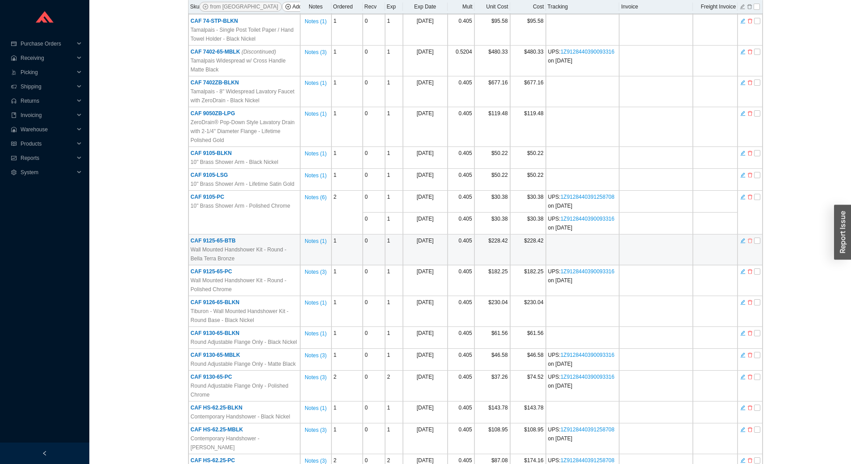
click at [750, 238] on icon "delete" at bounding box center [749, 241] width 5 height 6
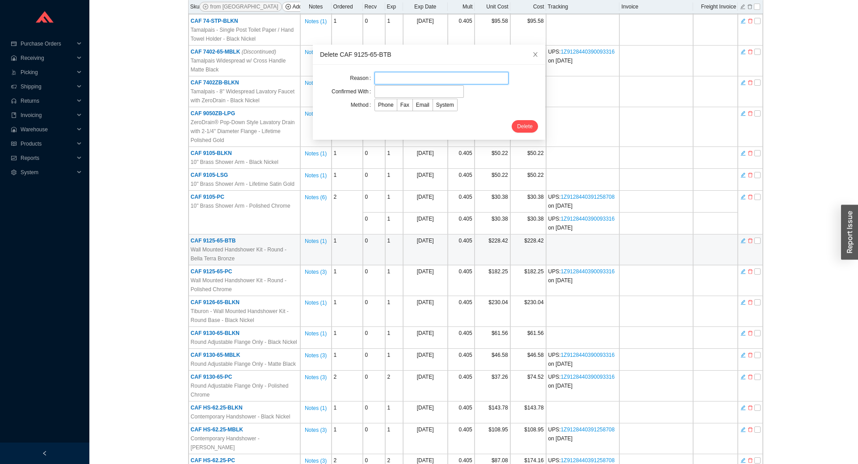
click at [404, 82] on input "text" at bounding box center [441, 78] width 134 height 13
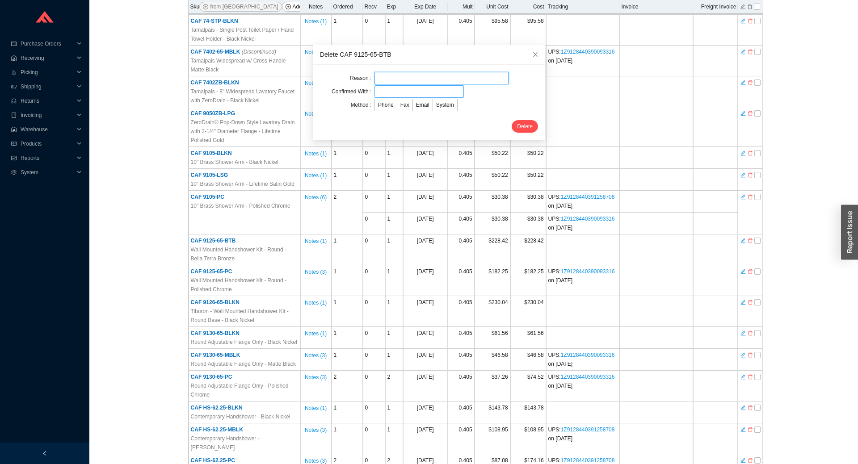
type input "cc as per rachelli"
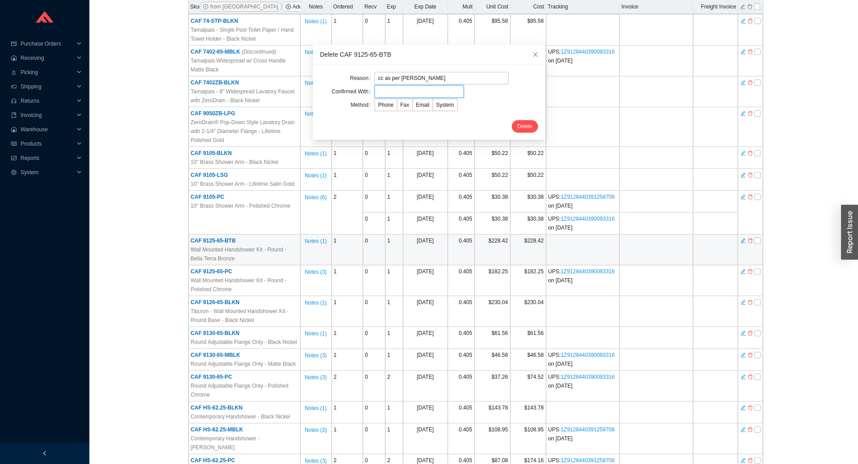
click at [381, 92] on input "text" at bounding box center [418, 91] width 89 height 13
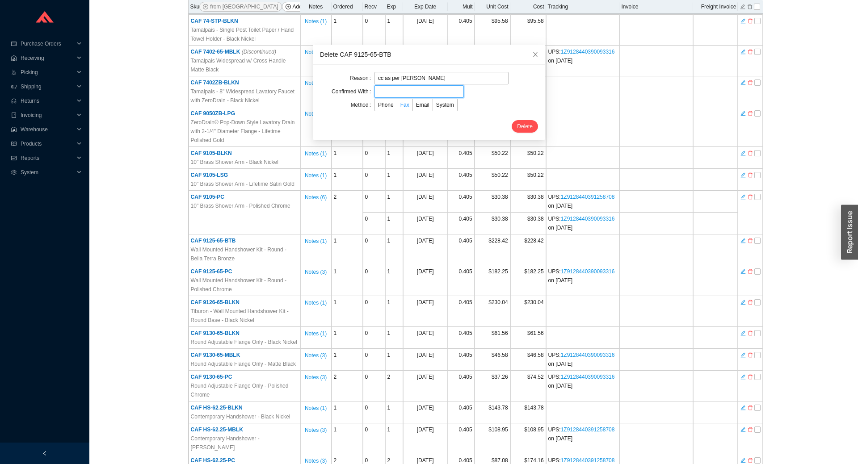
type input "rachelli"
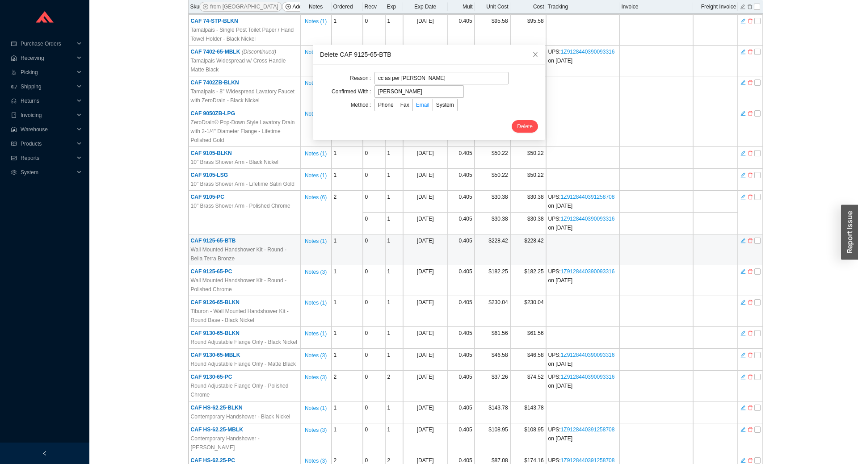
click at [416, 105] on span "Email" at bounding box center [422, 105] width 13 height 6
click at [413, 107] on input "Email" at bounding box center [413, 107] width 0 height 0
click at [517, 124] on span "Delete" at bounding box center [525, 126] width 16 height 9
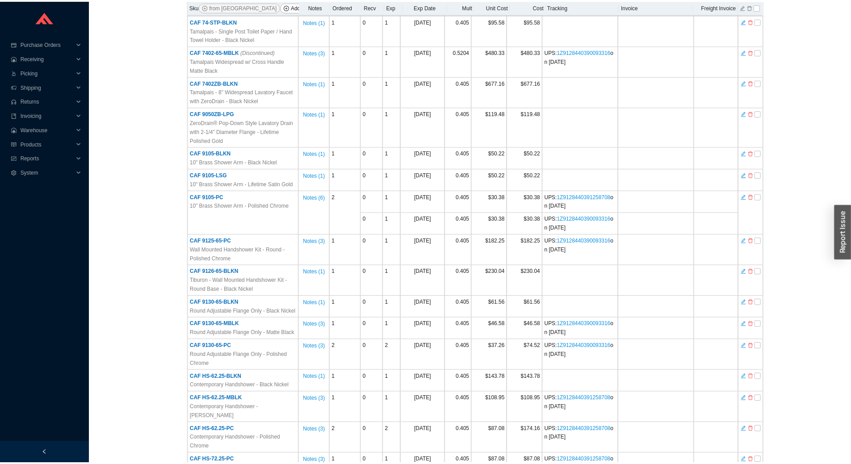
scroll to position [0, 0]
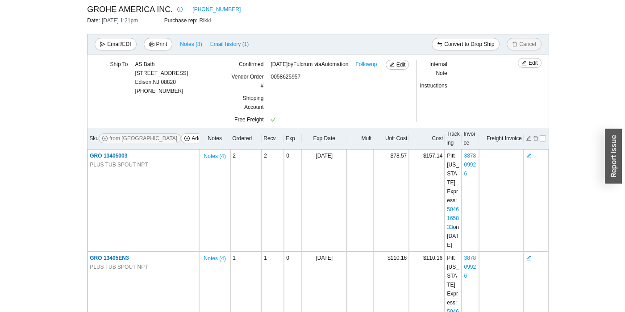
scroll to position [1958, 0]
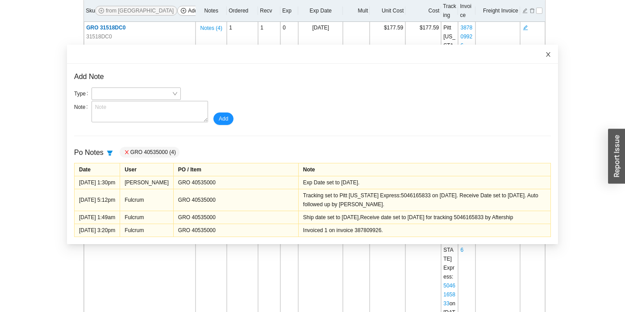
click at [543, 56] on span "Close" at bounding box center [549, 55] width 20 height 20
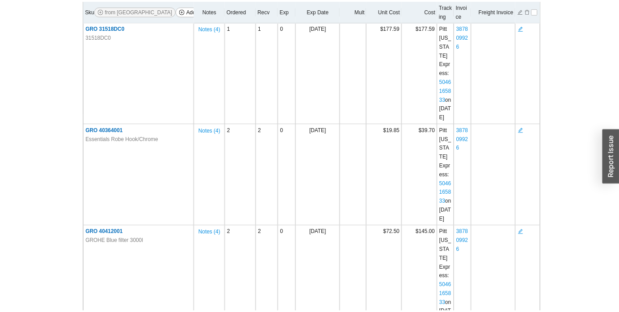
scroll to position [1756, 0]
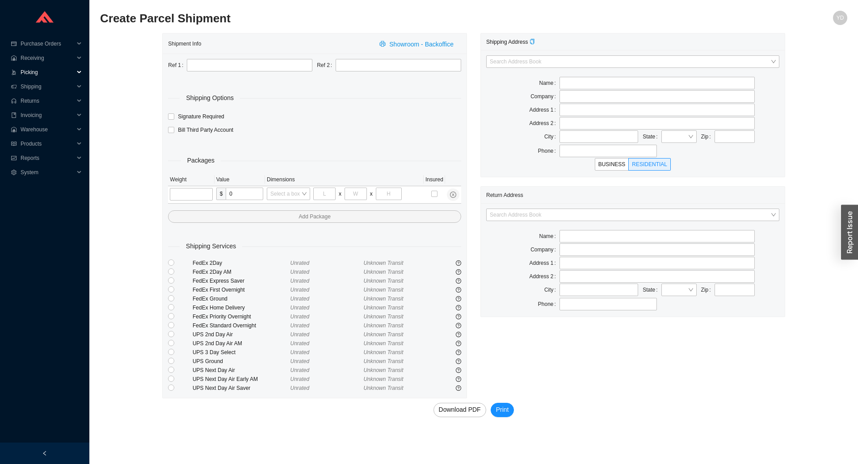
click at [34, 74] on span "Picking" at bounding box center [48, 72] width 54 height 14
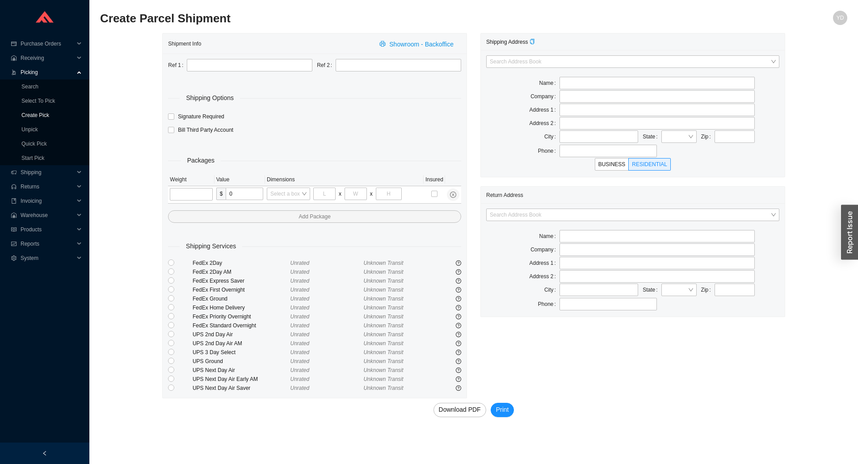
click at [43, 118] on link "Create Pick" at bounding box center [35, 115] width 28 height 6
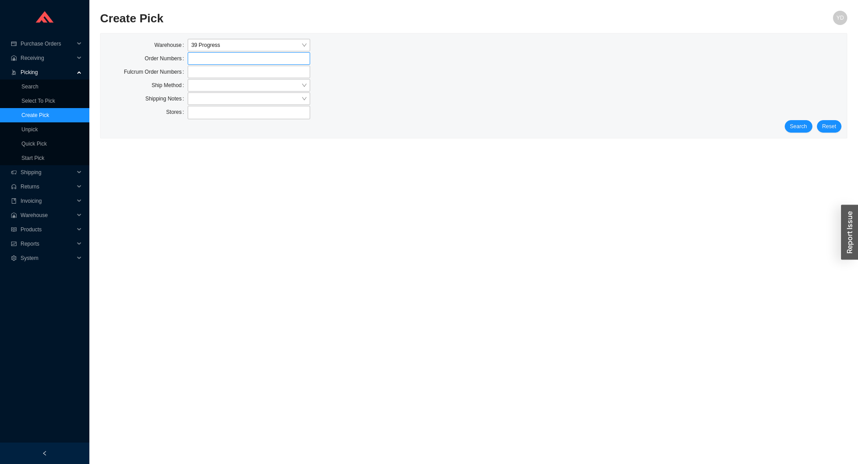
click at [253, 59] on label at bounding box center [249, 58] width 122 height 13
click at [195, 59] on input at bounding box center [192, 59] width 6 height 10
click at [229, 88] on input "search" at bounding box center [246, 86] width 110 height 12
click at [218, 135] on div "Our Truck" at bounding box center [248, 139] width 115 height 8
click at [790, 121] on button "Search" at bounding box center [798, 126] width 28 height 13
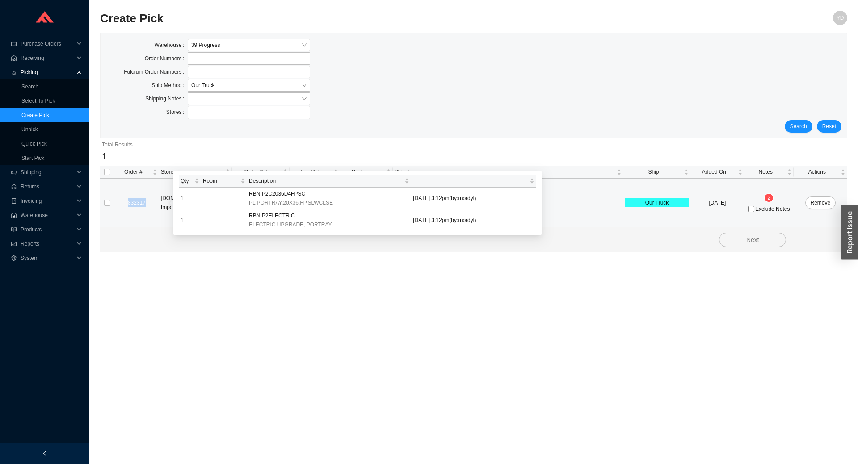
drag, startPoint x: 152, startPoint y: 203, endPoint x: 138, endPoint y: 206, distance: 15.1
click at [130, 205] on div "832317" at bounding box center [136, 202] width 41 height 9
copy link "832317"
click at [141, 202] on link "832317" at bounding box center [137, 203] width 18 height 6
